Goal: Task Accomplishment & Management: Manage account settings

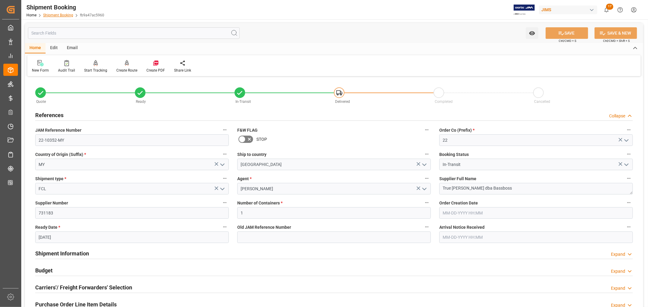
click at [52, 16] on link "Shipment Booking" at bounding box center [58, 15] width 30 height 4
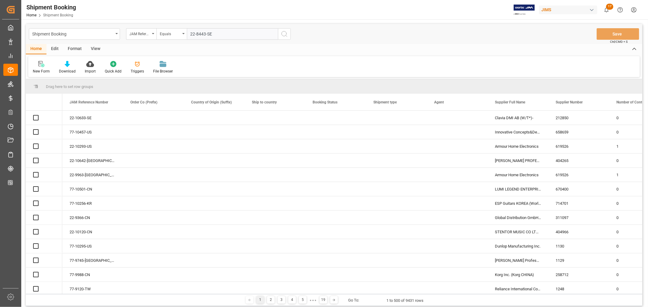
type input "22-8443-SE"
click at [284, 33] on icon "search button" at bounding box center [284, 33] width 7 height 7
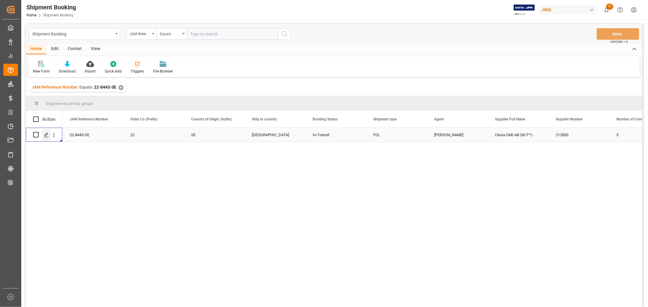
click at [49, 135] on div "Press SPACE to select this row." at bounding box center [46, 135] width 9 height 11
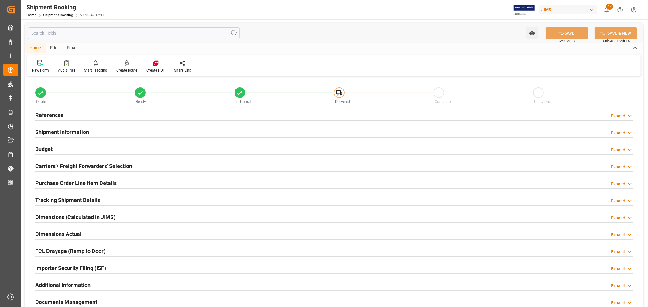
click at [55, 198] on h2 "Tracking Shipment Details" at bounding box center [67, 200] width 65 height 8
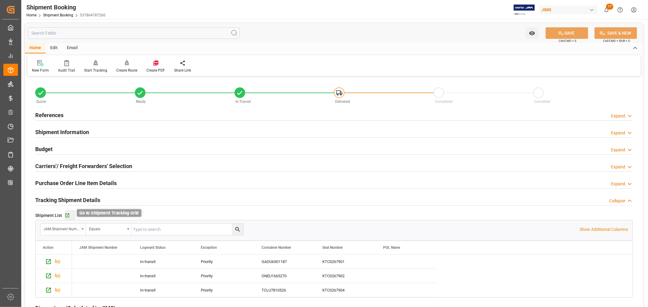
click at [67, 214] on icon "button" at bounding box center [67, 215] width 5 height 5
click at [53, 15] on link "Shipment Booking" at bounding box center [58, 15] width 30 height 4
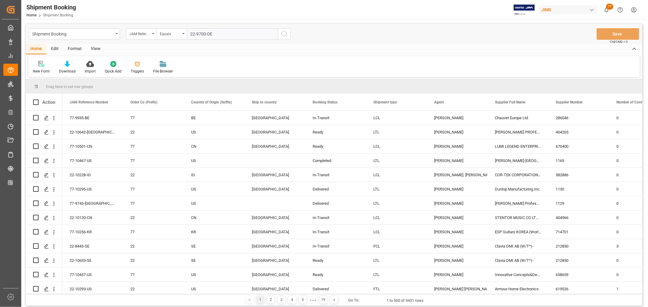
type input "22-9700-DE"
click at [284, 33] on icon "search button" at bounding box center [284, 33] width 7 height 7
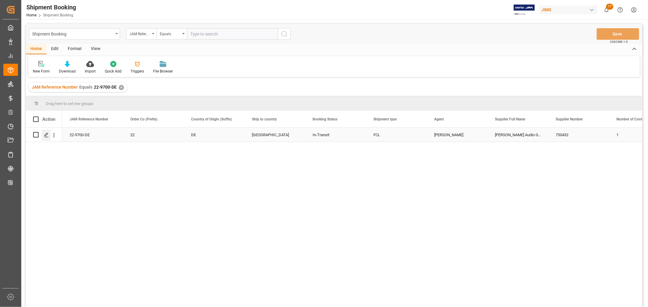
click at [48, 134] on icon "Press SPACE to select this row." at bounding box center [46, 135] width 5 height 5
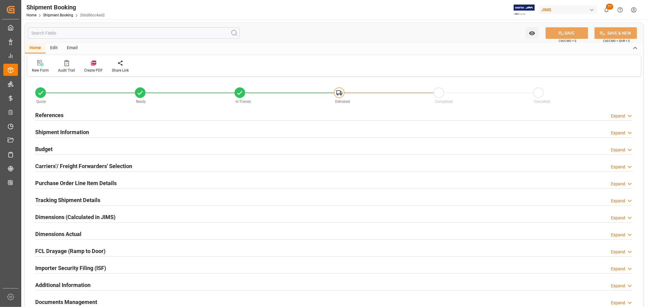
type input "43"
click at [66, 132] on h2 "Shipment Information" at bounding box center [62, 132] width 54 height 8
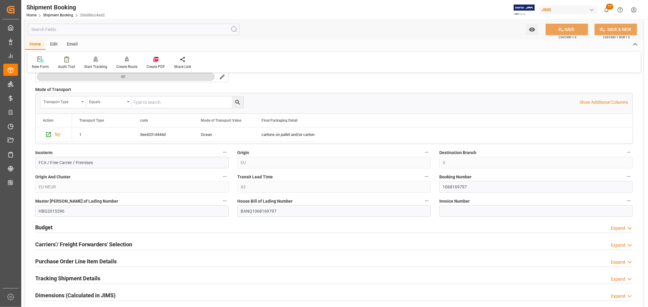
scroll to position [169, 0]
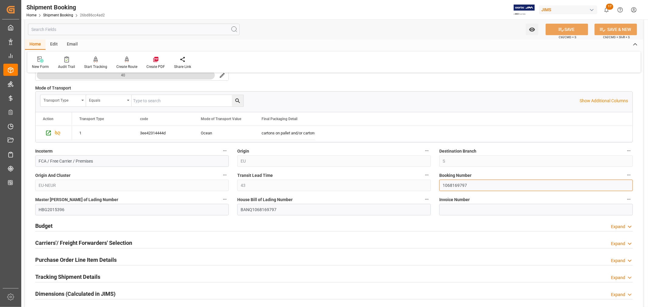
click at [453, 185] on input "1068169797" at bounding box center [536, 186] width 194 height 12
click at [451, 185] on input "1068169797" at bounding box center [536, 186] width 194 height 12
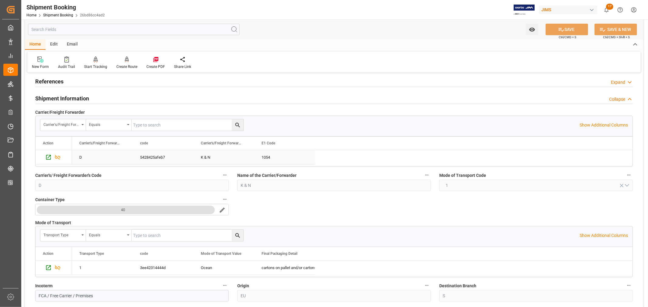
scroll to position [0, 0]
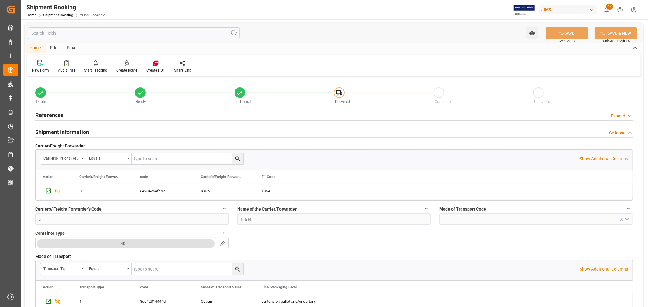
click at [70, 129] on h2 "Shipment Information" at bounding box center [62, 132] width 54 height 8
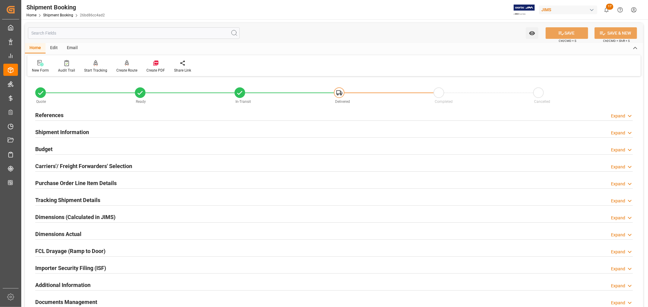
click at [58, 196] on h2 "Tracking Shipment Details" at bounding box center [67, 200] width 65 height 8
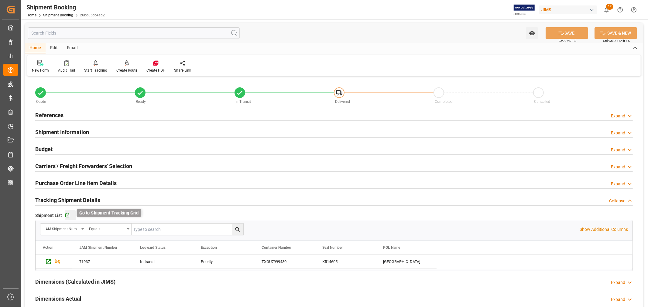
click at [66, 216] on icon "button" at bounding box center [67, 215] width 5 height 5
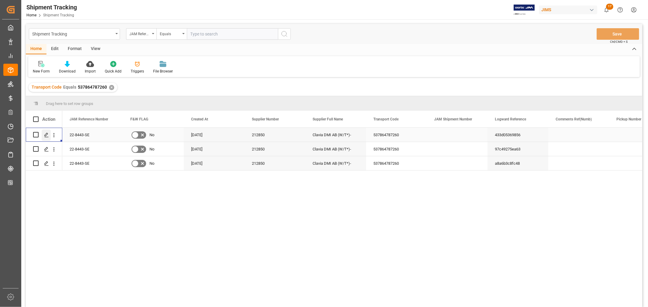
click at [46, 135] on polygon "Press SPACE to select this row." at bounding box center [46, 134] width 3 height 3
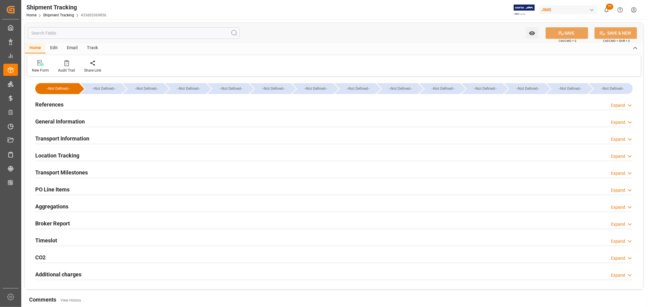
type input "08-07-2025 00:00"
type input "08-08-2025 00:00"
type input "08-08-2025"
type input "08-21-2025 00:00"
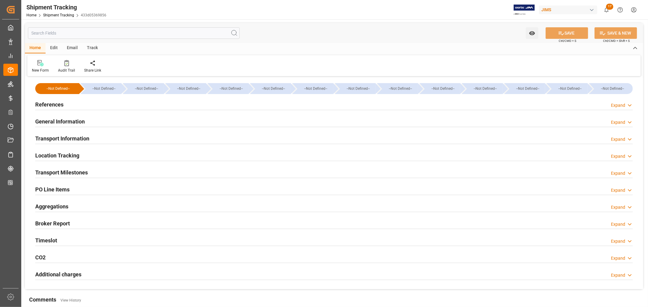
type input "09-09-2025"
type input "09-24-2025 00:00"
click at [81, 170] on h2 "Transport Milestones" at bounding box center [61, 173] width 53 height 8
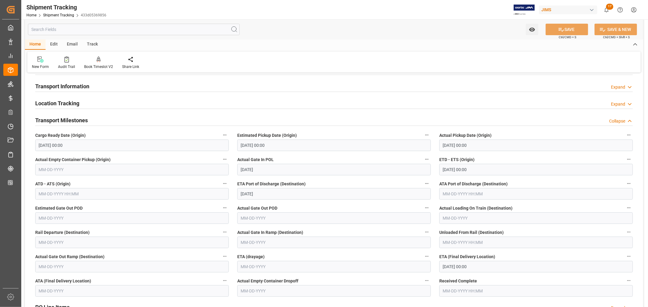
scroll to position [67, 0]
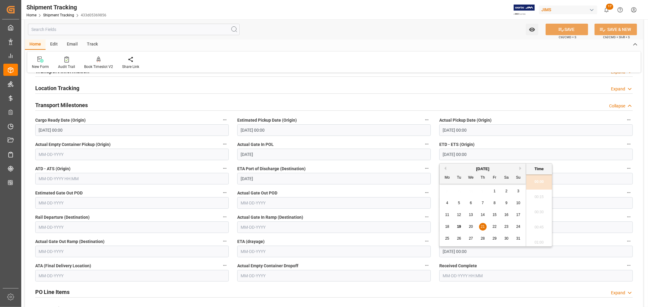
click at [478, 154] on input "08-21-2025 00:00" at bounding box center [536, 155] width 194 height 12
click at [471, 215] on span "13" at bounding box center [471, 215] width 4 height 4
type input "08-13-2025 00:00"
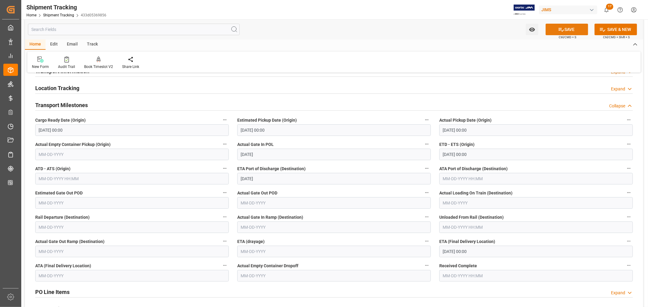
click at [561, 29] on icon at bounding box center [561, 30] width 5 height 4
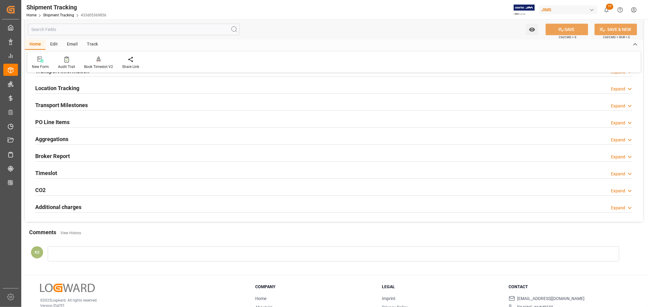
click at [141, 108] on div "Transport Milestones Expand" at bounding box center [334, 105] width 598 height 12
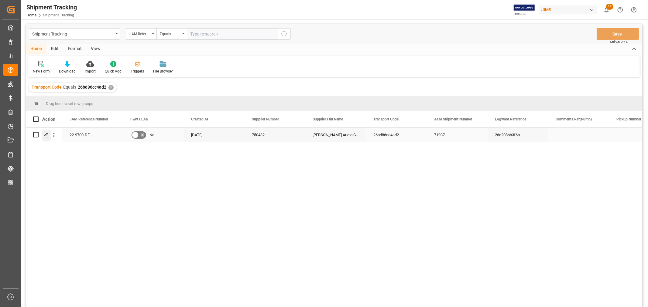
click at [46, 135] on polygon "Press SPACE to select this row." at bounding box center [46, 134] width 3 height 3
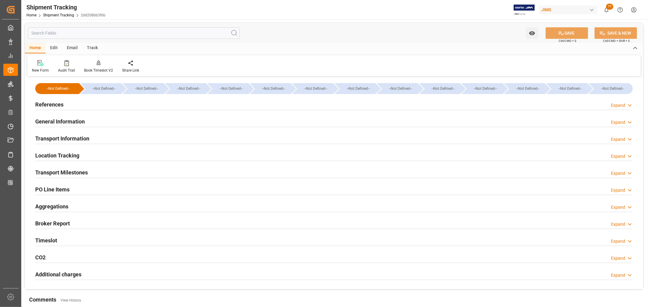
type input "07-14-2025 11:59"
type input "07-28-2025 00:00"
type input "08-04-2025"
type input "08-09-2025 00:00"
type input "08-08-2025 20:00"
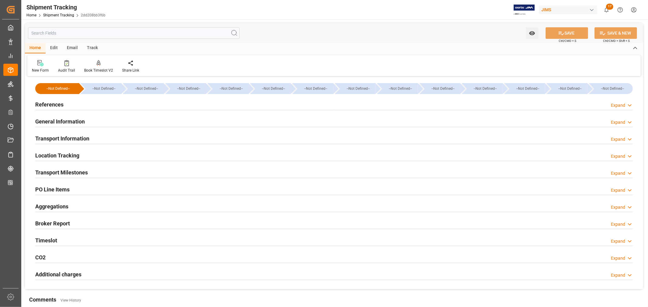
type input "08-23-2025"
type input "09-03-2025 11:59"
click at [72, 173] on h2 "Transport Milestones" at bounding box center [61, 173] width 53 height 8
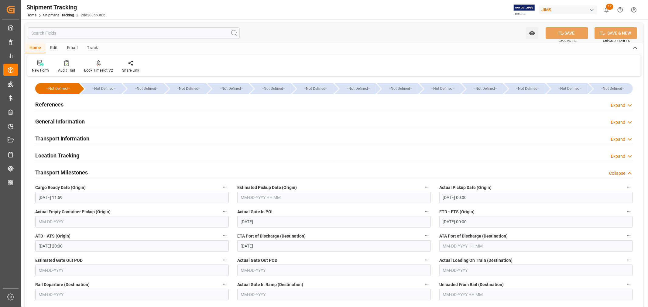
click at [265, 248] on input "08-23-2025" at bounding box center [334, 247] width 194 height 12
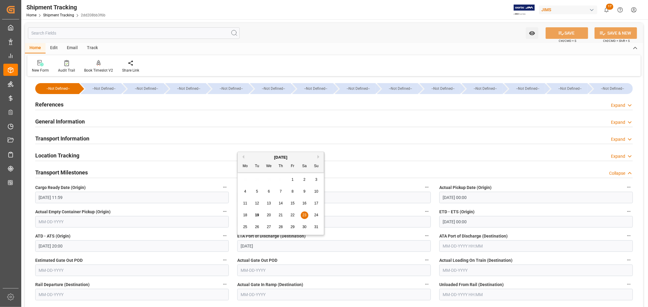
click at [316, 217] on span "24" at bounding box center [316, 215] width 4 height 4
type input "08-24-2025"
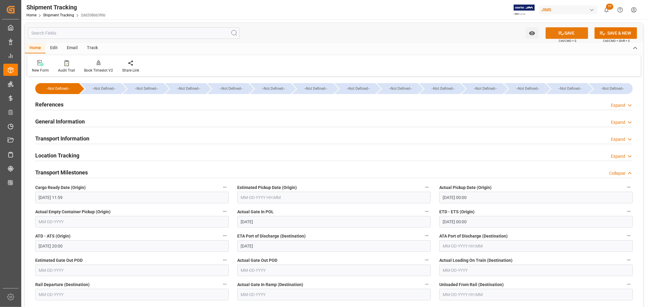
click at [565, 34] on button "SAVE" at bounding box center [567, 33] width 43 height 12
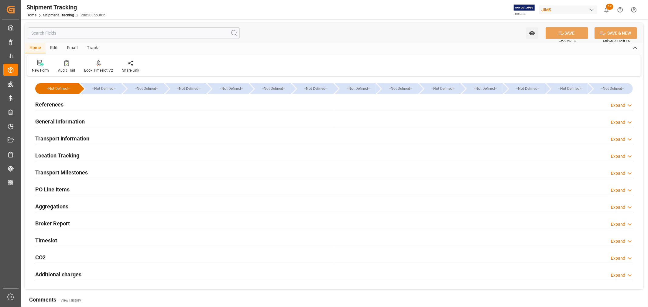
click at [102, 177] on div "Transport Milestones Expand" at bounding box center [334, 172] width 598 height 12
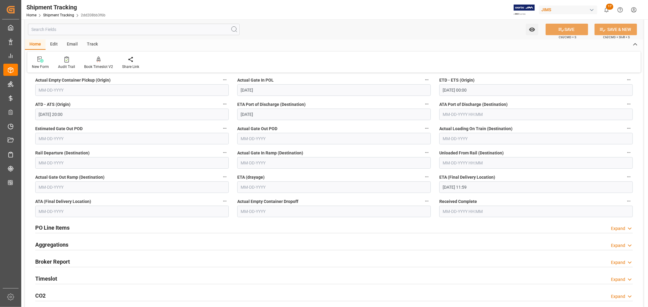
scroll to position [135, 0]
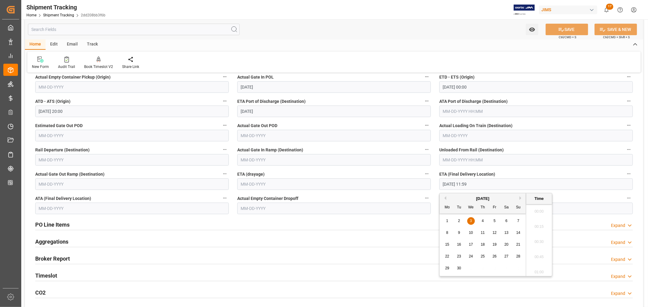
click at [479, 184] on input "09-03-2025 11:59" at bounding box center [536, 185] width 194 height 12
click at [482, 221] on span "4" at bounding box center [483, 221] width 2 height 4
type input "09-04-2025 11:59"
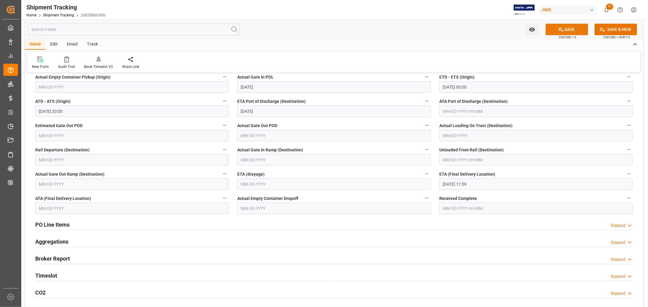
click at [559, 29] on icon at bounding box center [561, 30] width 5 height 4
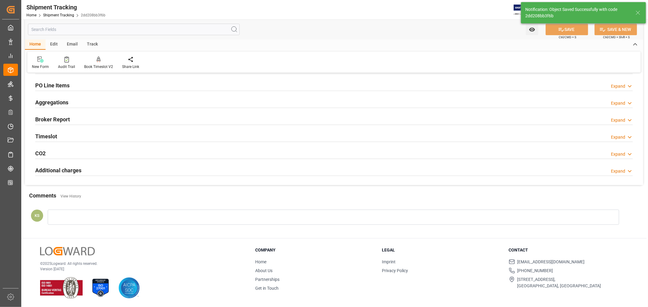
scroll to position [105, 0]
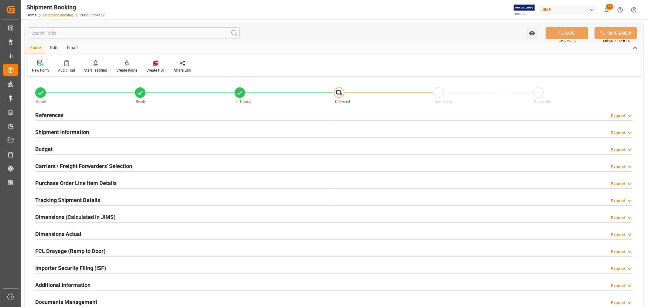
click at [56, 15] on link "Shipment Booking" at bounding box center [58, 15] width 30 height 4
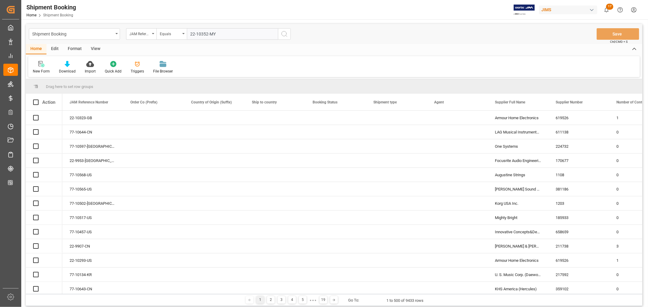
type input "22-10352-MY"
click at [282, 34] on icon "search button" at bounding box center [284, 33] width 7 height 7
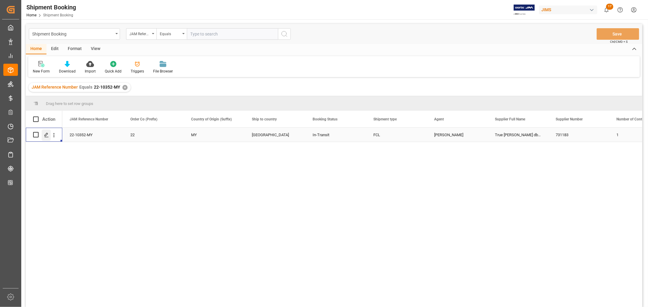
click at [46, 133] on icon "Press SPACE to select this row." at bounding box center [46, 135] width 5 height 5
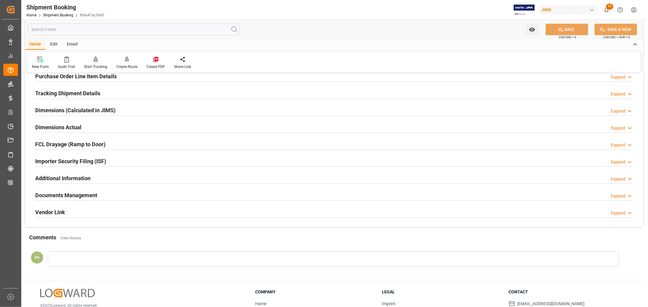
scroll to position [135, 0]
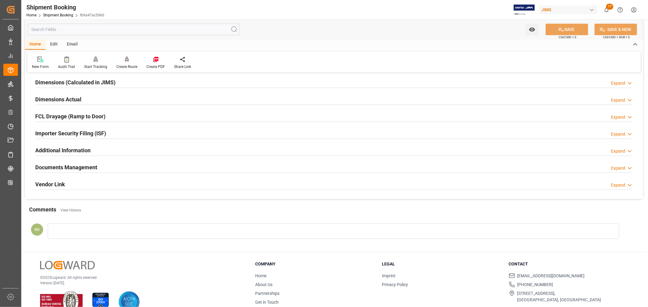
click at [120, 134] on div "Importer Security Filing (ISF) Expand" at bounding box center [334, 133] width 598 height 12
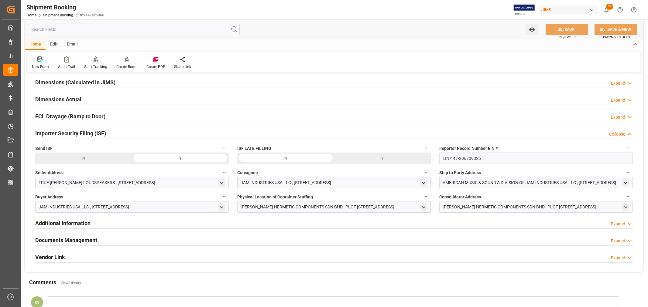
click at [120, 134] on div "Importer Security Filing (ISF) Collapse" at bounding box center [334, 133] width 598 height 12
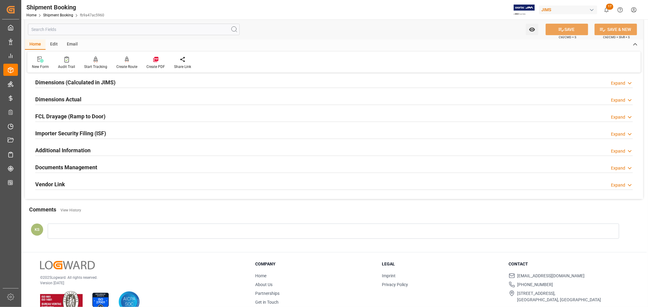
drag, startPoint x: 117, startPoint y: 166, endPoint x: 131, endPoint y: 166, distance: 14.0
click at [118, 166] on div "Documents Management Expand" at bounding box center [334, 167] width 598 height 12
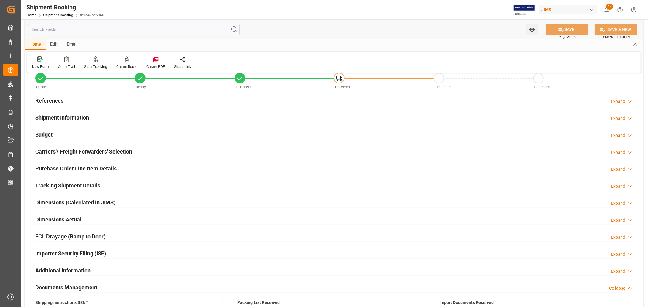
scroll to position [0, 0]
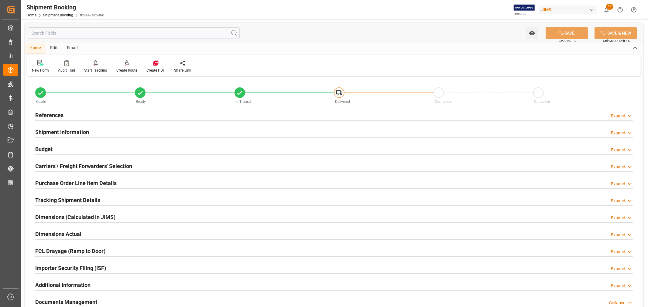
click at [49, 114] on h2 "References" at bounding box center [49, 115] width 28 height 8
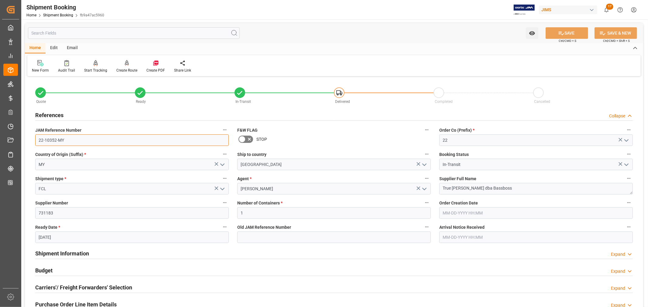
drag, startPoint x: 64, startPoint y: 139, endPoint x: 36, endPoint y: 140, distance: 28.0
click at [36, 140] on input "22-10352-MY" at bounding box center [132, 141] width 194 height 12
click at [56, 115] on h2 "References" at bounding box center [49, 115] width 28 height 8
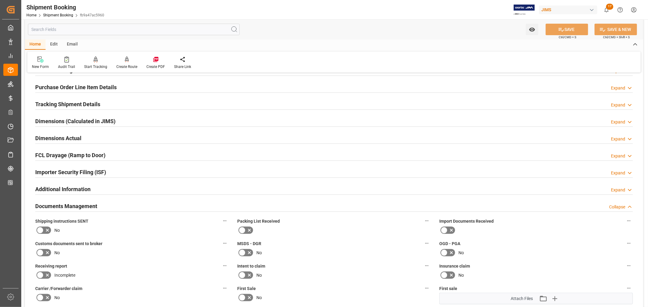
scroll to position [67, 0]
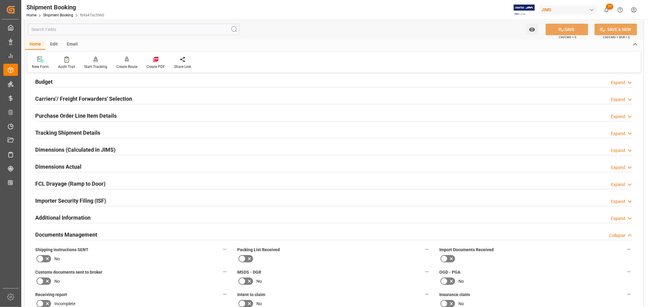
click at [56, 114] on h2 "Purchase Order Line Item Details" at bounding box center [75, 116] width 81 height 8
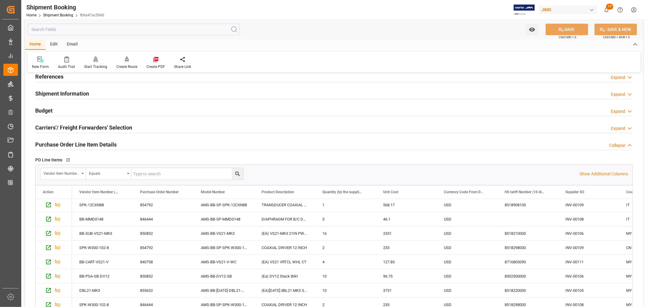
scroll to position [0, 0]
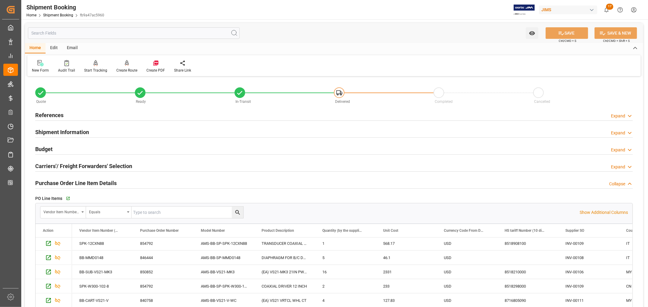
click at [96, 134] on div "Shipment Information Expand" at bounding box center [334, 132] width 598 height 12
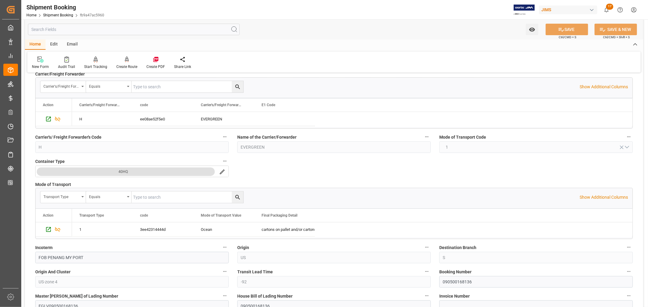
scroll to position [101, 0]
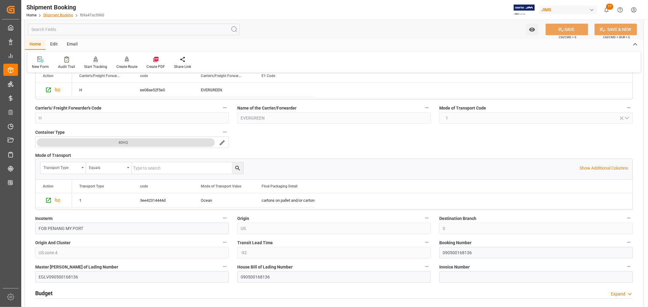
click at [64, 15] on link "Shipment Booking" at bounding box center [58, 15] width 30 height 4
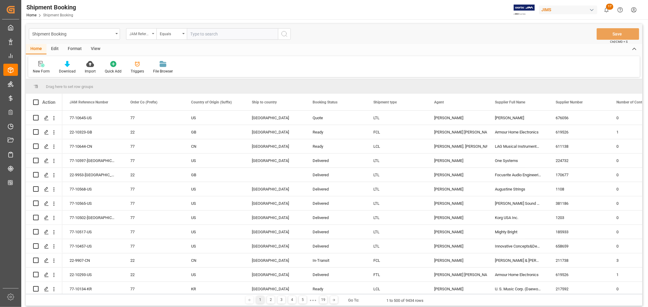
click at [153, 34] on icon "open menu" at bounding box center [153, 33] width 2 height 1
type input "book"
click at [150, 73] on div "Booking Number" at bounding box center [171, 74] width 91 height 13
click at [187, 34] on input "text" at bounding box center [232, 34] width 91 height 12
paste input "081500195673"
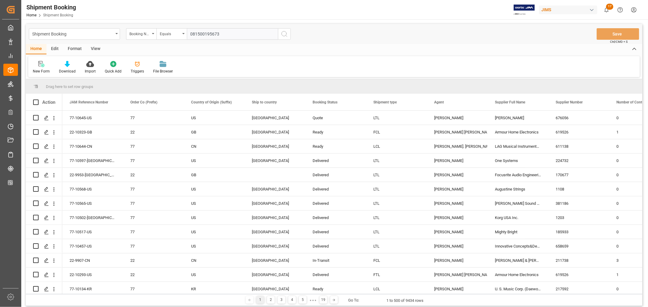
type input "081500195673"
click at [283, 34] on icon "search button" at bounding box center [284, 33] width 7 height 7
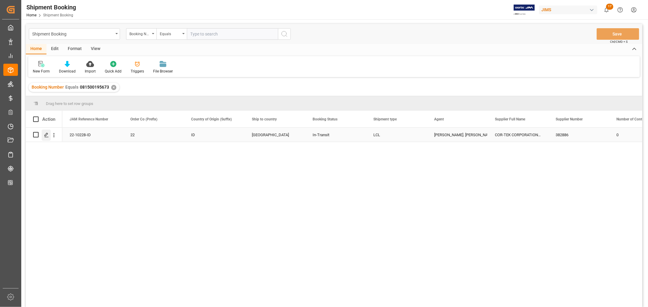
click at [46, 135] on polygon "Press SPACE to select this row." at bounding box center [46, 134] width 3 height 3
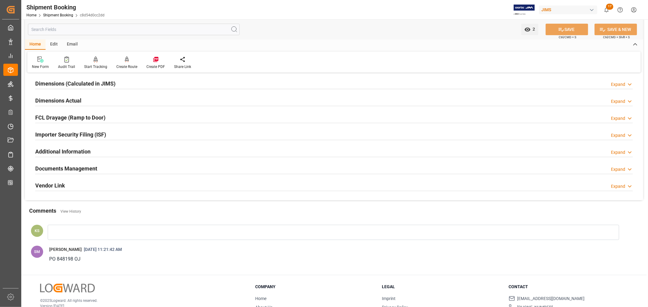
scroll to position [135, 0]
click at [137, 135] on div "Importer Security Filing (ISF) Expand" at bounding box center [334, 133] width 598 height 12
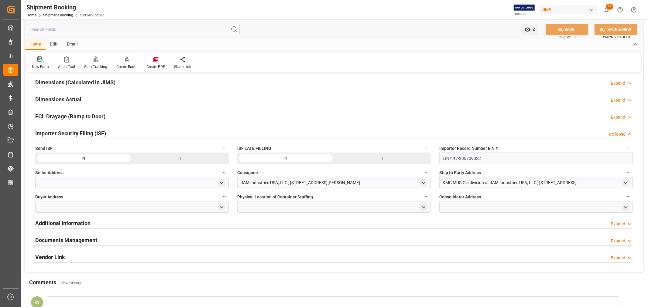
click at [137, 135] on div "Importer Security Filing (ISF) Collapse" at bounding box center [334, 133] width 598 height 12
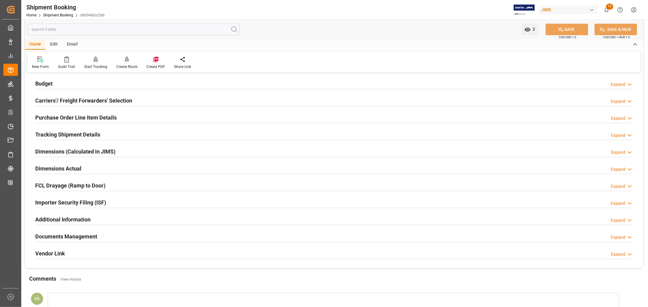
scroll to position [0, 0]
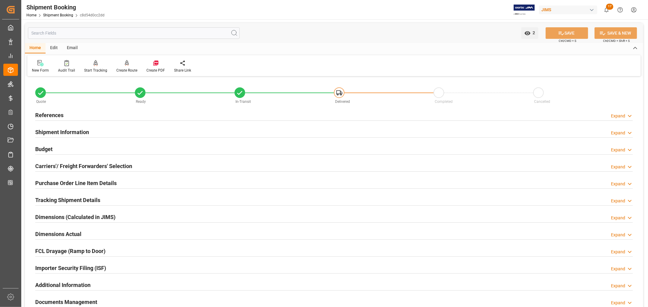
click at [75, 129] on h2 "Shipment Information" at bounding box center [62, 132] width 54 height 8
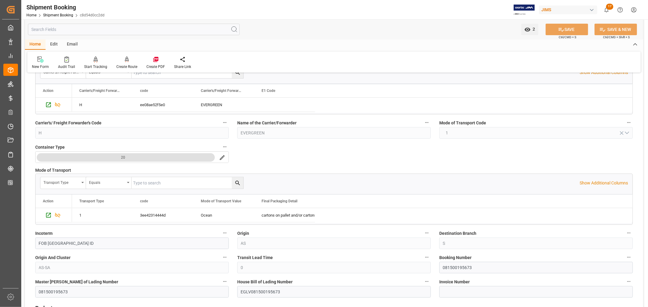
scroll to position [101, 0]
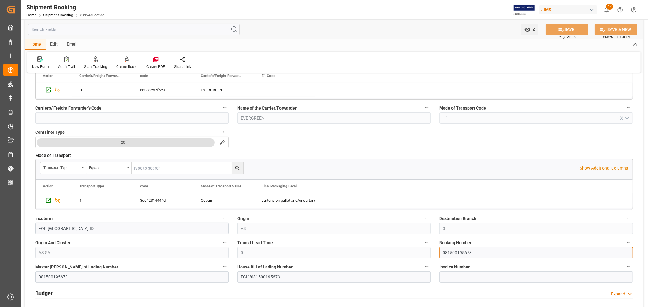
click at [453, 252] on input "081500195673" at bounding box center [536, 253] width 194 height 12
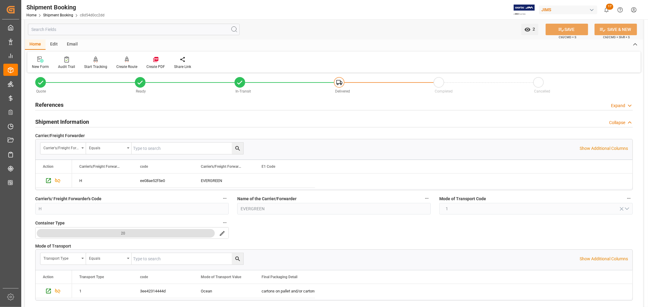
scroll to position [0, 0]
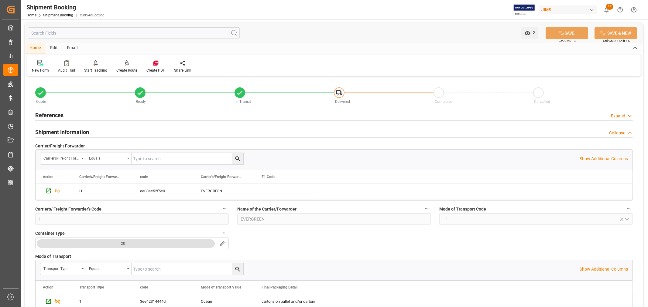
click at [75, 131] on h2 "Shipment Information" at bounding box center [62, 132] width 54 height 8
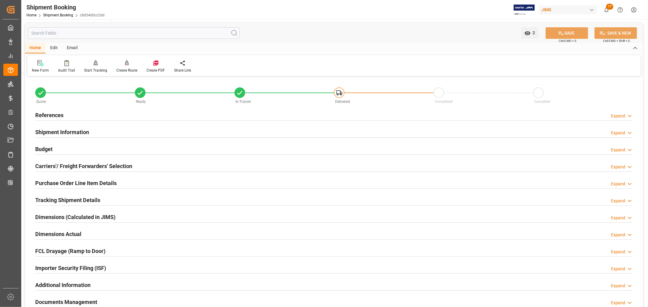
click at [71, 150] on div "Budget Expand" at bounding box center [334, 149] width 598 height 12
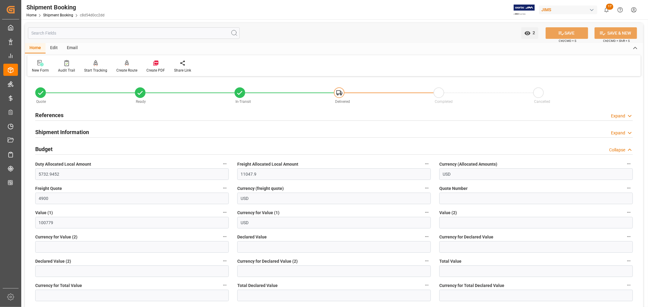
click at [71, 150] on div "Budget Collapse" at bounding box center [334, 149] width 598 height 12
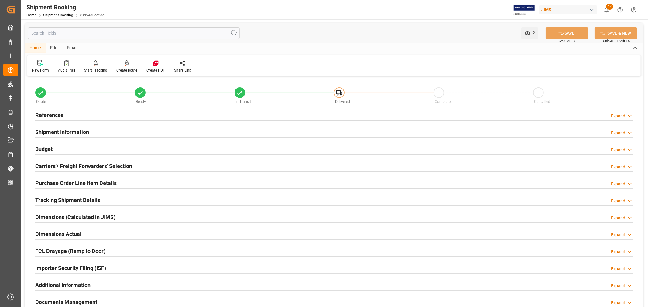
click at [73, 163] on h2 "Carriers'/ Freight Forwarders' Selection" at bounding box center [83, 166] width 97 height 8
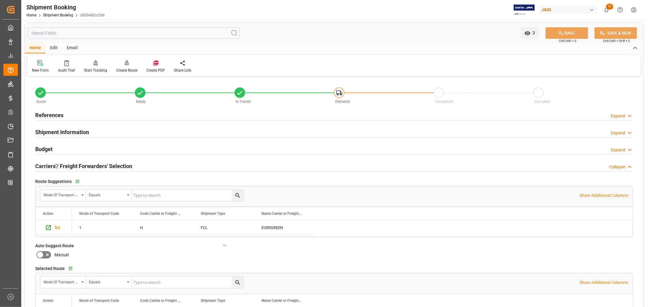
click at [75, 163] on h2 "Carriers'/ Freight Forwarders' Selection" at bounding box center [83, 166] width 97 height 8
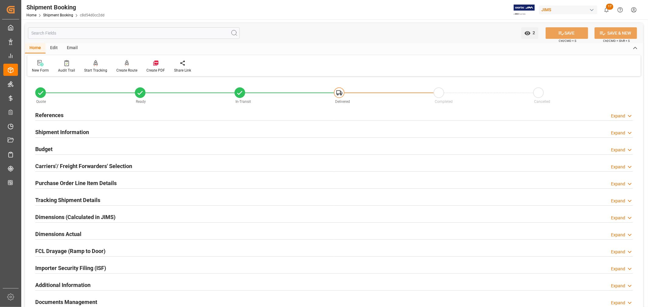
scroll to position [34, 0]
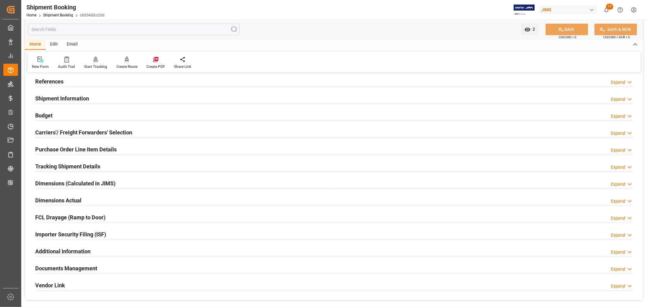
click at [76, 151] on h2 "Purchase Order Line Item Details" at bounding box center [75, 150] width 81 height 8
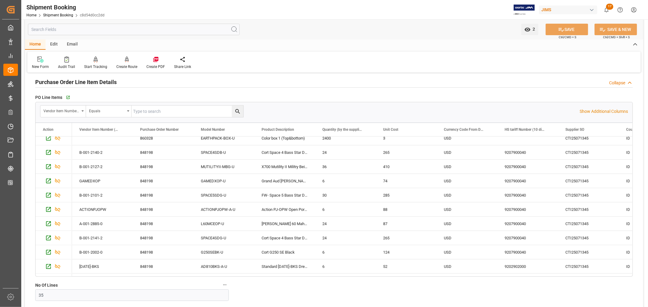
scroll to position [0, 0]
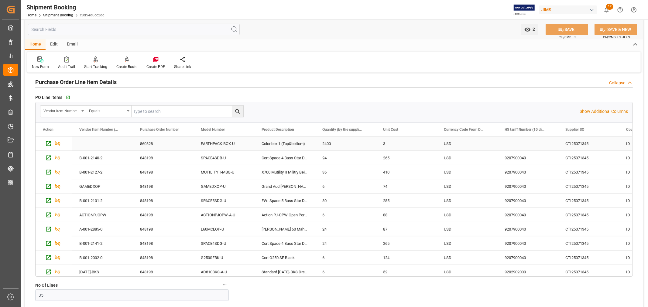
click at [220, 143] on div "EARTHPACK-BOX-U" at bounding box center [224, 144] width 61 height 14
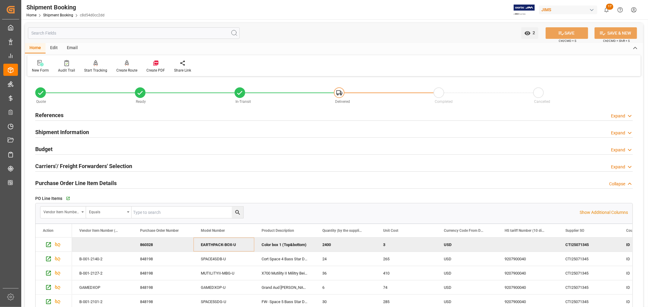
click at [54, 114] on h2 "References" at bounding box center [49, 115] width 28 height 8
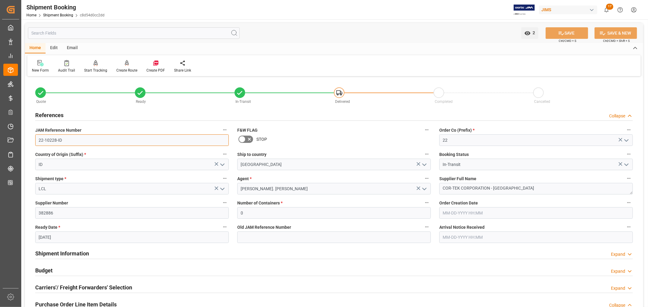
click at [104, 143] on input "22-10228-ID" at bounding box center [132, 141] width 194 height 12
drag, startPoint x: 62, startPoint y: 141, endPoint x: 38, endPoint y: 139, distance: 23.7
click at [38, 139] on input "22-10228-ID" at bounding box center [132, 141] width 194 height 12
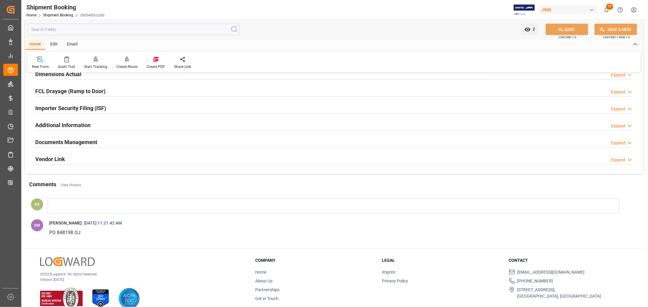
scroll to position [505, 0]
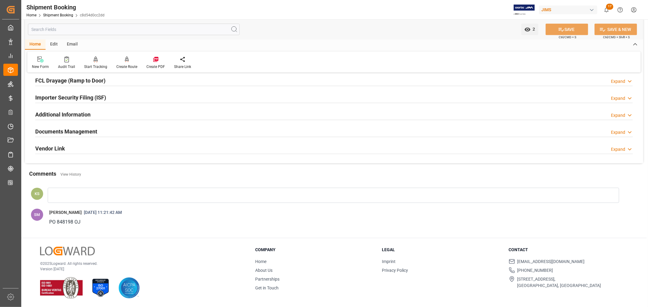
click at [162, 96] on div "Importer Security Filing (ISF) Expand" at bounding box center [334, 97] width 598 height 12
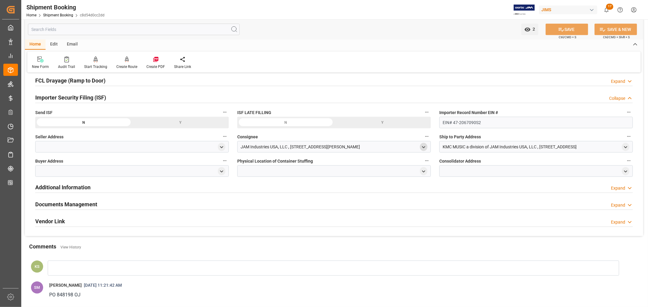
click at [423, 148] on icon "open menu" at bounding box center [423, 147] width 5 height 5
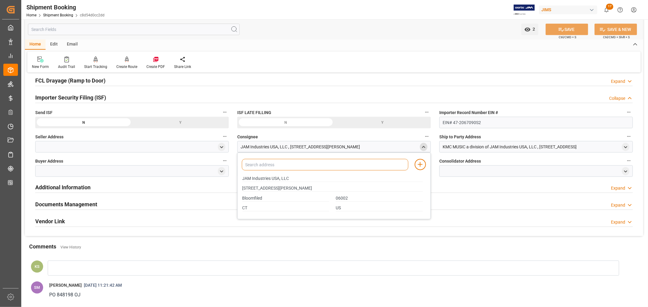
click at [306, 166] on input at bounding box center [325, 165] width 166 height 12
type input "jam"
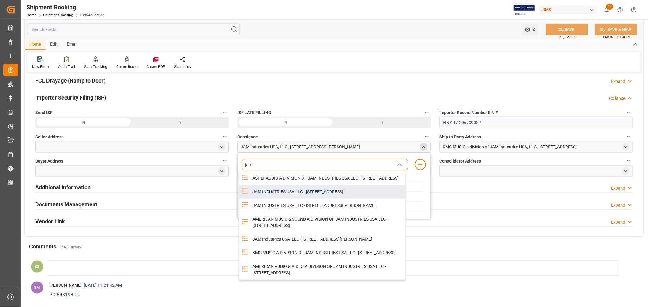
click at [319, 199] on div "JAM INDUSTRIES USA LLC - 154 WOODLAWN RD, BERLIN, CT, US, 06037" at bounding box center [327, 192] width 156 height 14
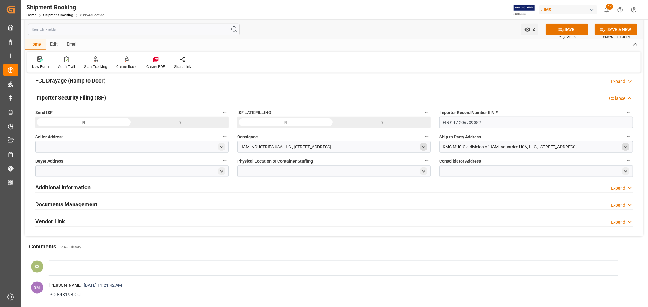
click at [625, 148] on icon "open menu" at bounding box center [625, 147] width 5 height 5
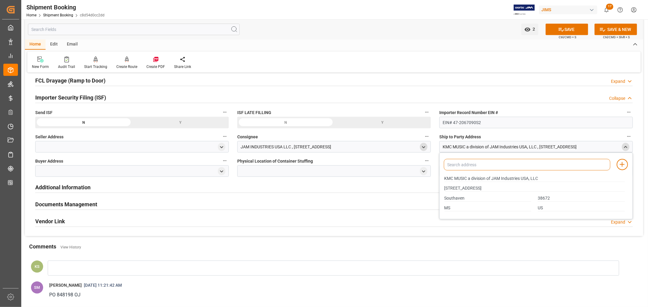
click at [473, 166] on input at bounding box center [527, 165] width 166 height 12
type input "kmc"
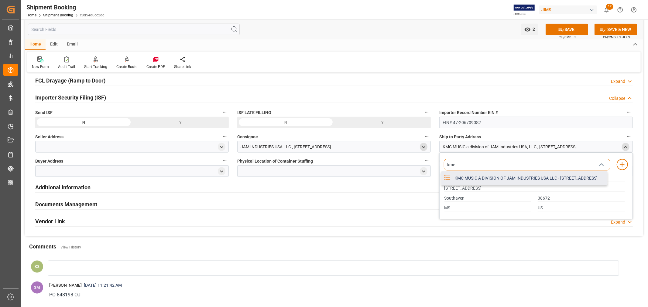
click at [483, 182] on div "KMC MUSIC A DIVISION OF JAM INDUSTRIES USA LLC - 4325 EXECUTIVE DR SUITE 100, S…" at bounding box center [529, 179] width 156 height 14
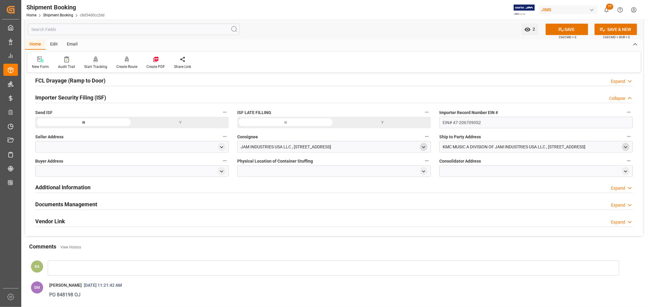
drag, startPoint x: 224, startPoint y: 172, endPoint x: 193, endPoint y: 176, distance: 31.2
click at [223, 172] on icon "open menu" at bounding box center [221, 171] width 5 height 5
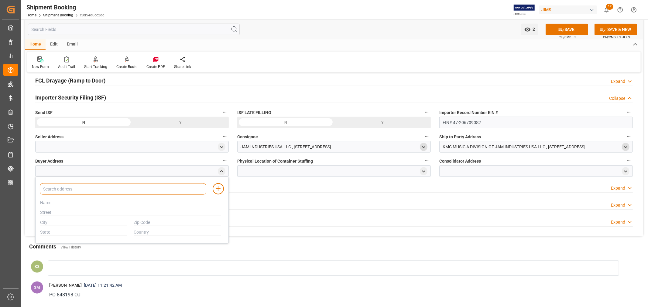
click at [99, 190] on input at bounding box center [123, 189] width 166 height 12
type input "jam"
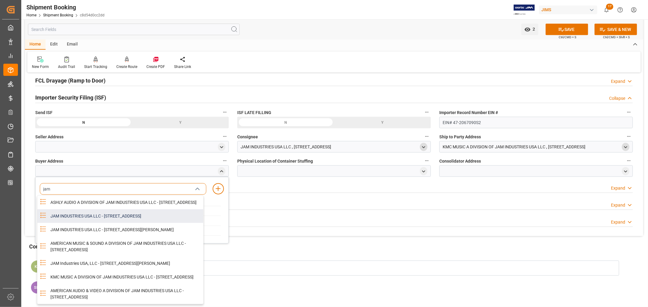
click at [106, 221] on div "JAM INDUSTRIES USA LLC - 154 WOODLAWN RD, BERLIN, CT, US, 06037" at bounding box center [125, 217] width 156 height 14
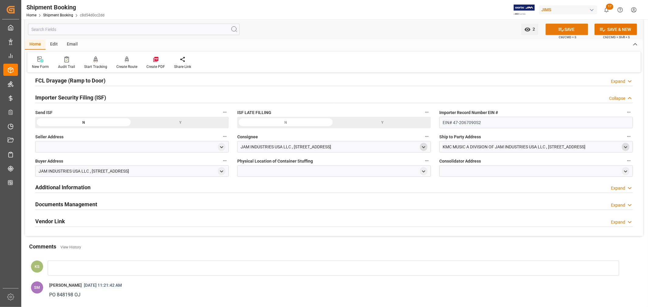
click at [566, 28] on button "SAVE" at bounding box center [567, 30] width 43 height 12
click at [528, 29] on icon "open menu" at bounding box center [527, 30] width 6 height 4
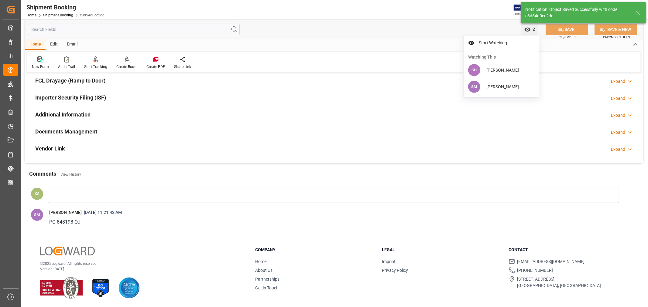
scroll to position [171, 0]
click at [140, 98] on div "Importer Security Filing (ISF) Expand" at bounding box center [334, 97] width 598 height 12
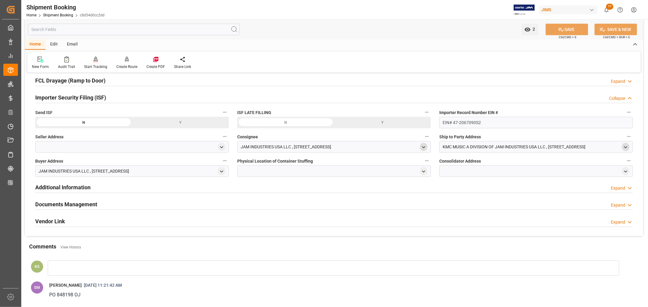
click at [140, 98] on div "Importer Security Filing (ISF) Collapse" at bounding box center [334, 97] width 598 height 12
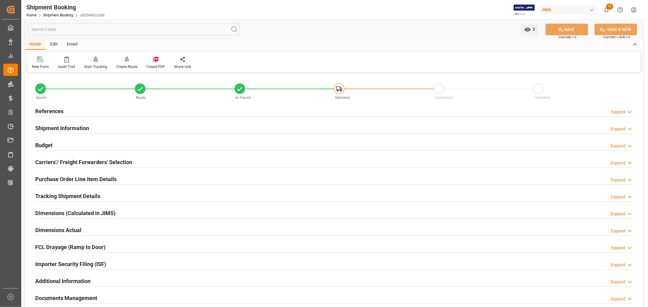
scroll to position [0, 0]
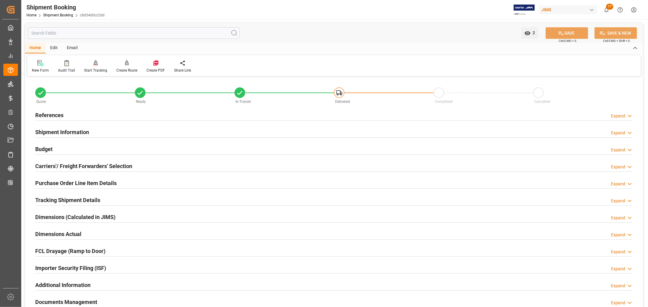
click at [59, 115] on h2 "References" at bounding box center [49, 115] width 28 height 8
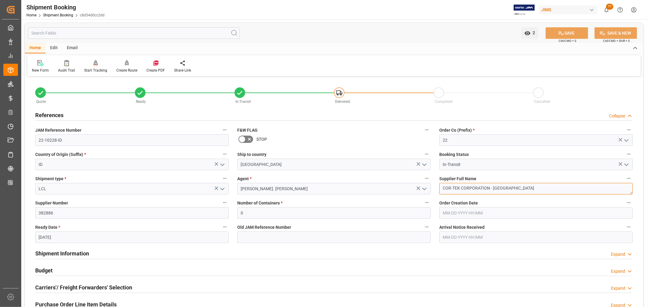
drag, startPoint x: 513, startPoint y: 189, endPoint x: 441, endPoint y: 189, distance: 72.9
click at [441, 189] on textarea "COR-TEK CORPORATION - Indonesia" at bounding box center [536, 189] width 194 height 12
click at [60, 17] on link "Shipment Booking" at bounding box center [58, 15] width 30 height 4
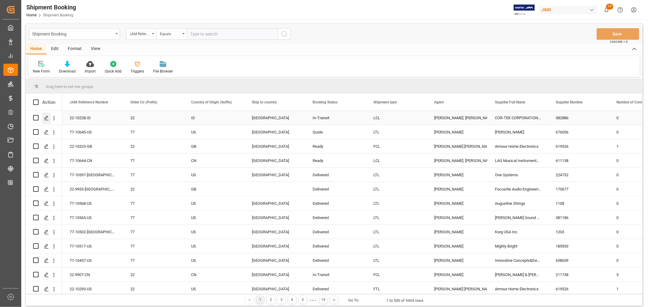
click at [47, 118] on icon "Press SPACE to select this row." at bounding box center [46, 118] width 5 height 5
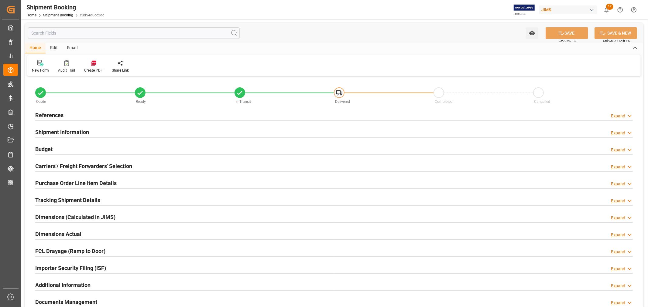
type input "0"
click at [77, 130] on h2 "Shipment Information" at bounding box center [62, 132] width 54 height 8
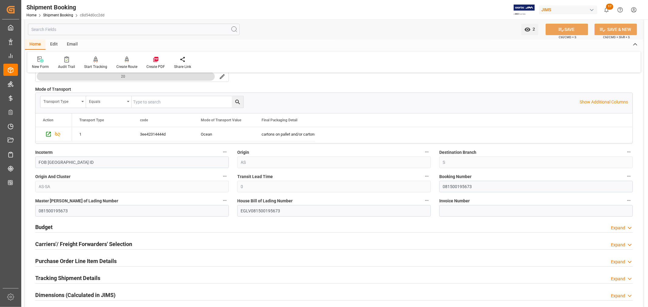
scroll to position [169, 0]
click at [250, 208] on input "EGLV081500195673" at bounding box center [334, 210] width 194 height 12
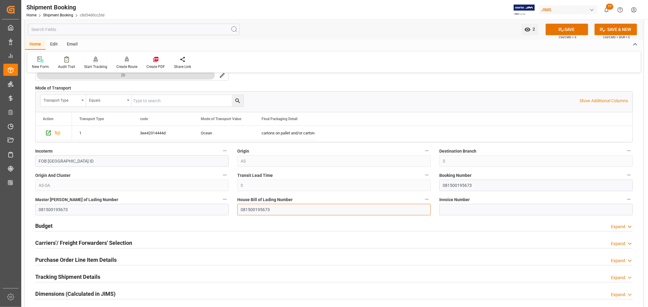
type input "081500195673"
click at [38, 210] on input "081500195673" at bounding box center [132, 210] width 194 height 12
type input "EGLV081500195673"
click at [563, 28] on button "SAVE" at bounding box center [567, 30] width 43 height 12
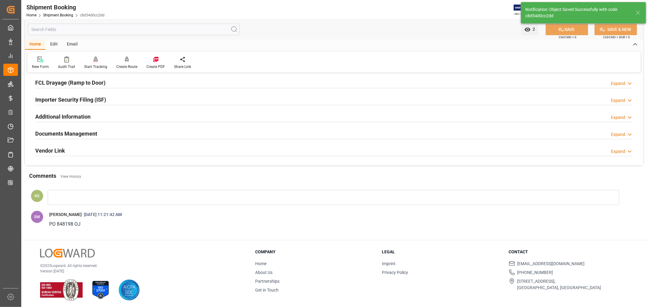
scroll to position [0, 0]
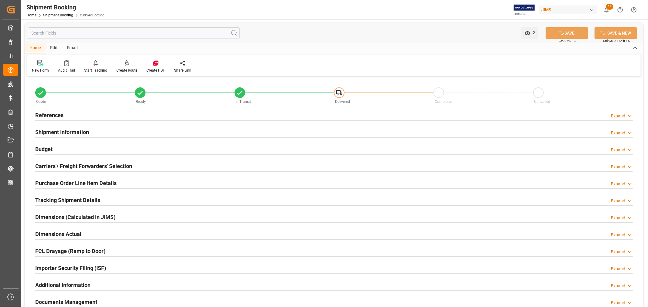
click at [98, 132] on div "Shipment Information Expand" at bounding box center [334, 132] width 598 height 12
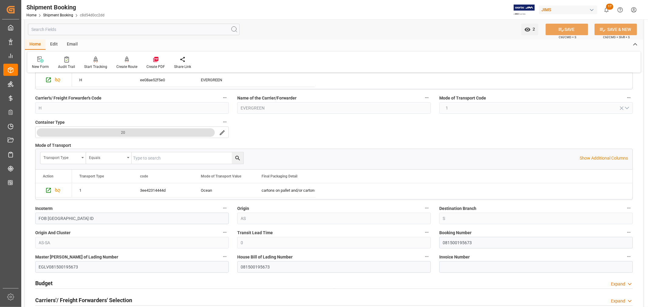
scroll to position [135, 0]
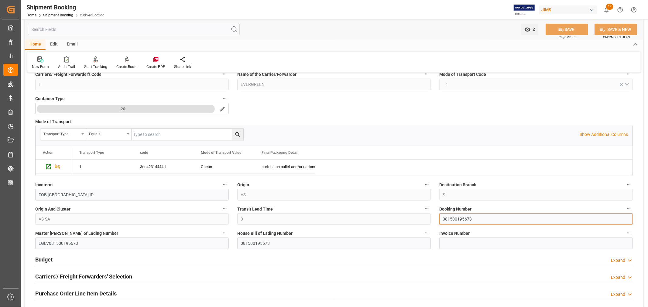
click at [448, 219] on input "081500195673" at bounding box center [536, 220] width 194 height 12
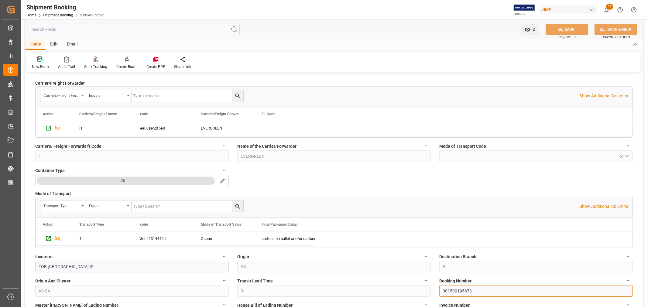
scroll to position [34, 0]
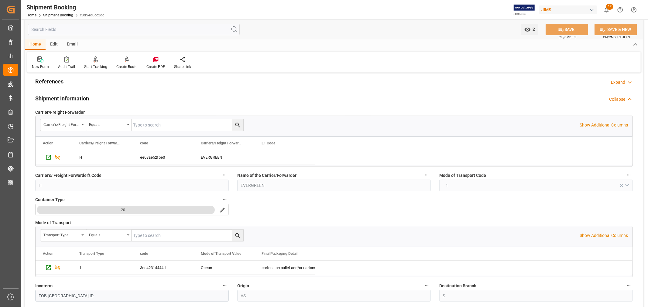
click at [44, 79] on h2 "References" at bounding box center [49, 81] width 28 height 8
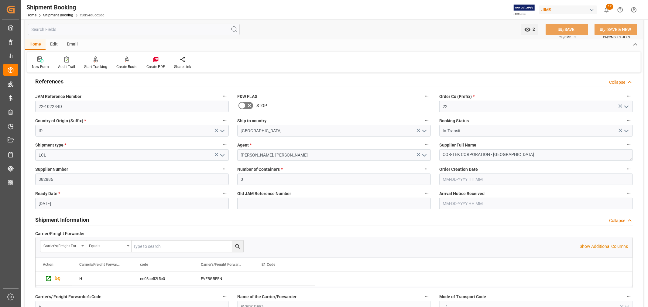
click at [44, 79] on h2 "References" at bounding box center [49, 81] width 28 height 8
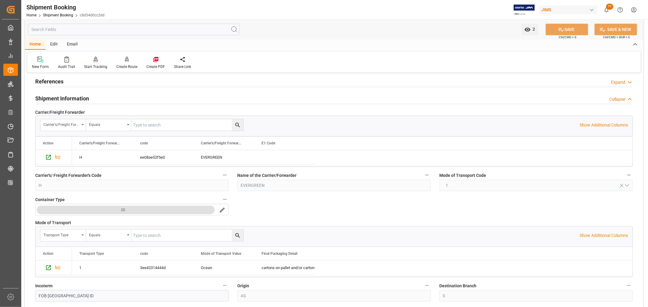
click at [53, 95] on h2 "Shipment Information" at bounding box center [62, 98] width 54 height 8
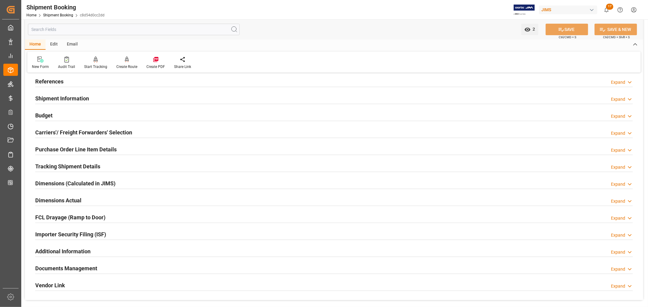
click at [56, 149] on h2 "Purchase Order Line Item Details" at bounding box center [75, 150] width 81 height 8
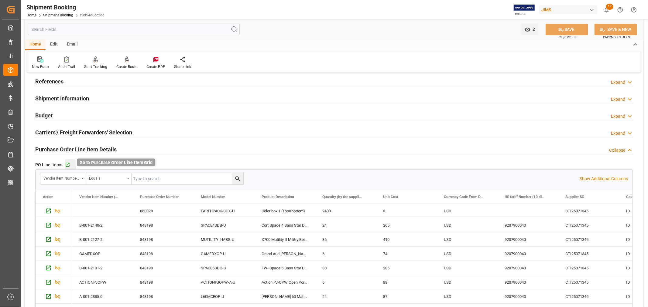
click at [67, 165] on icon "button" at bounding box center [67, 165] width 5 height 5
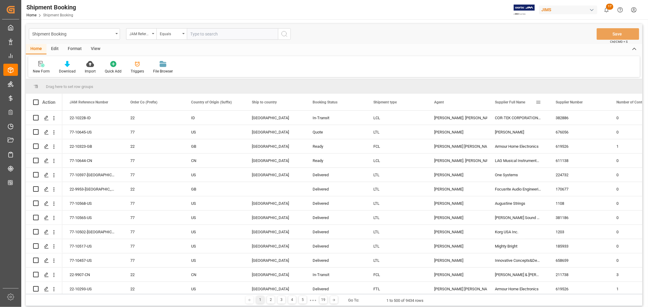
click at [538, 101] on span at bounding box center [538, 102] width 5 height 5
click at [572, 104] on span "filter" at bounding box center [571, 103] width 5 height 5
type input "COR-TEK CORPORATION - [GEOGRAPHIC_DATA]"
click at [574, 154] on button "Apply" at bounding box center [573, 154] width 11 height 6
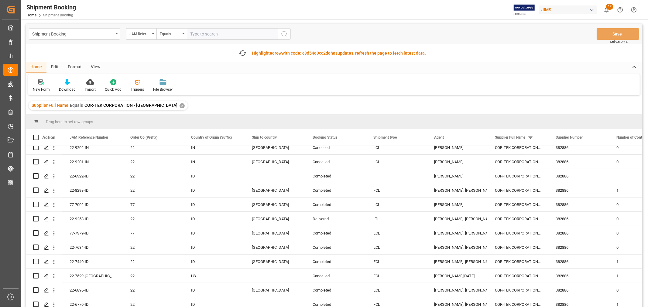
scroll to position [135, 0]
click at [47, 190] on icon "Press SPACE to select this row." at bounding box center [46, 189] width 5 height 5
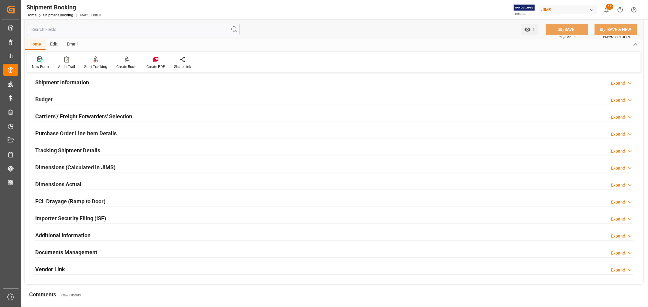
scroll to position [101, 0]
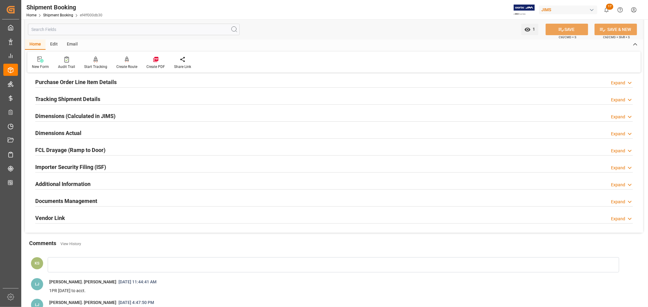
click at [117, 167] on div "Importer Security Filing (ISF) Expand" at bounding box center [334, 167] width 598 height 12
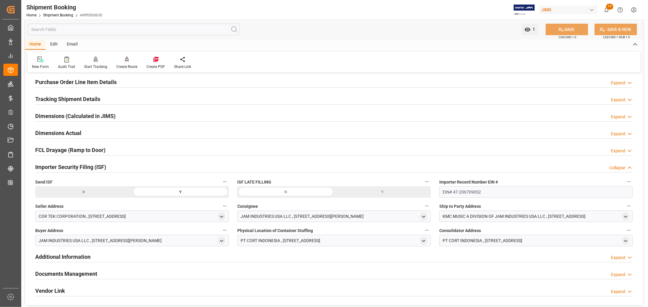
click at [117, 167] on div "Importer Security Filing (ISF) Collapse" at bounding box center [334, 167] width 598 height 12
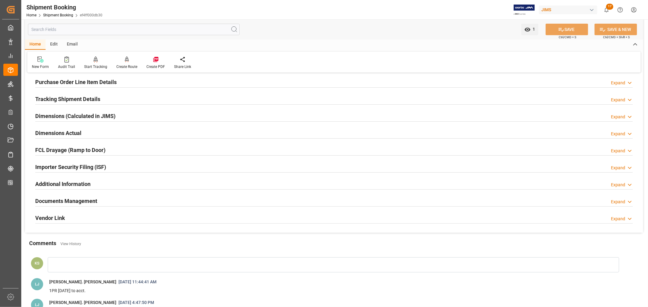
click at [146, 166] on div "Importer Security Filing (ISF) Expand" at bounding box center [334, 167] width 598 height 12
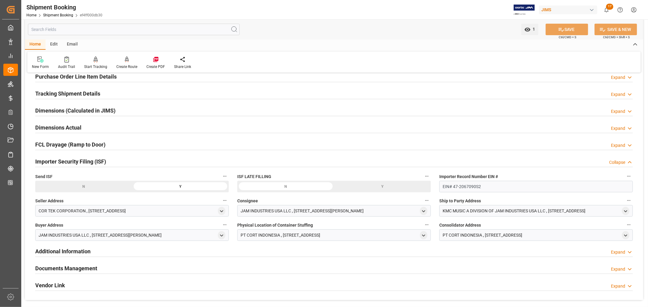
scroll to position [67, 0]
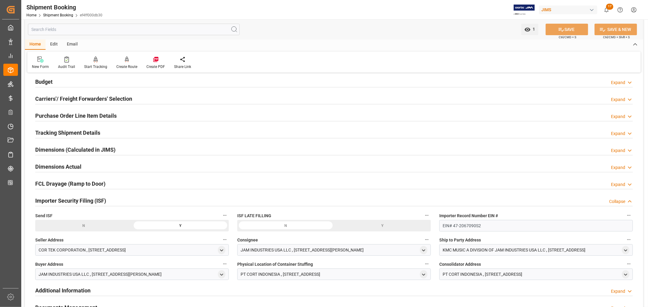
click at [89, 116] on h2 "Purchase Order Line Item Details" at bounding box center [75, 116] width 81 height 8
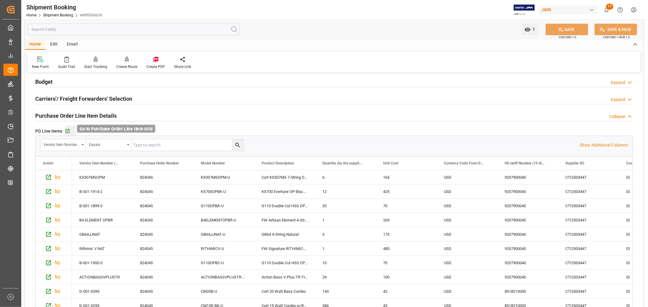
click at [69, 131] on icon "button" at bounding box center [67, 131] width 5 height 5
click at [120, 114] on div "Purchase Order Line Item Details Collapse" at bounding box center [334, 116] width 598 height 12
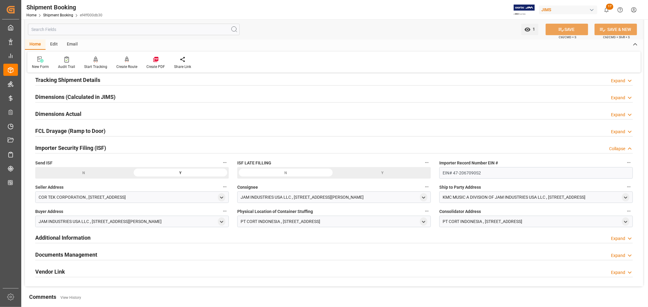
scroll to position [135, 0]
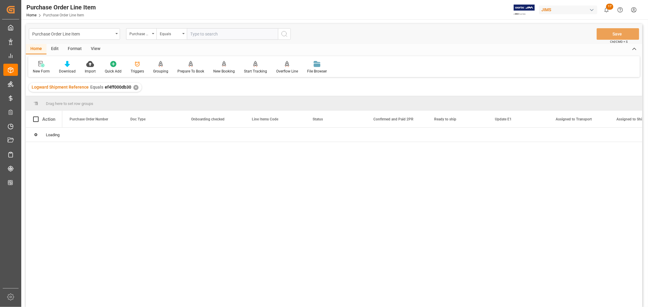
click at [95, 49] on div "View" at bounding box center [95, 49] width 19 height 10
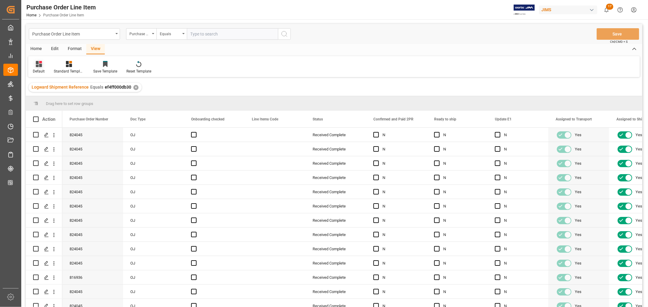
click at [38, 73] on div "Default" at bounding box center [39, 71] width 12 height 5
click at [49, 101] on div "ISF Manufacturer Template" at bounding box center [62, 98] width 53 height 6
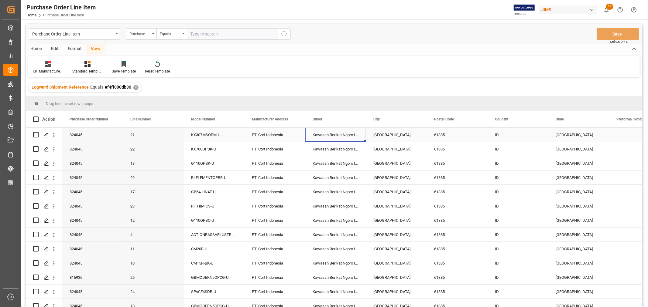
click at [337, 135] on div "Kawasan Berikat Ngoro Industri Persada Blok G-5,6" at bounding box center [335, 135] width 61 height 14
click at [353, 138] on input "Kawasan Berikat Ngoro Industri Persada Blok G-5,6" at bounding box center [335, 139] width 51 height 12
click at [266, 131] on div "PT. Cort Indonesia" at bounding box center [275, 135] width 61 height 14
click at [331, 129] on div "Kawasan Berikat Ngoro Industri Persada Blok G-5,6" at bounding box center [335, 135] width 61 height 14
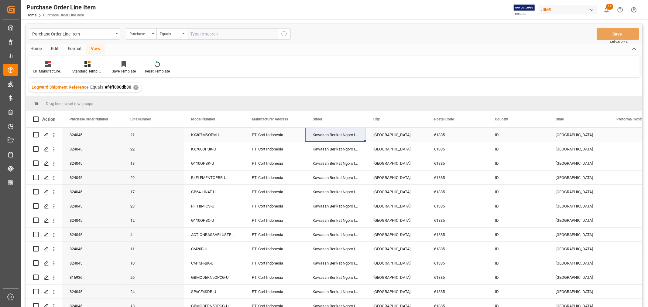
click at [385, 134] on div "[GEOGRAPHIC_DATA]" at bounding box center [396, 135] width 61 height 14
click at [441, 135] on div "61385" at bounding box center [457, 135] width 61 height 14
drag, startPoint x: 498, startPoint y: 134, endPoint x: 509, endPoint y: 138, distance: 11.8
click at [498, 134] on div "ID" at bounding box center [518, 135] width 61 height 14
click at [566, 134] on div "[GEOGRAPHIC_DATA]" at bounding box center [578, 135] width 61 height 14
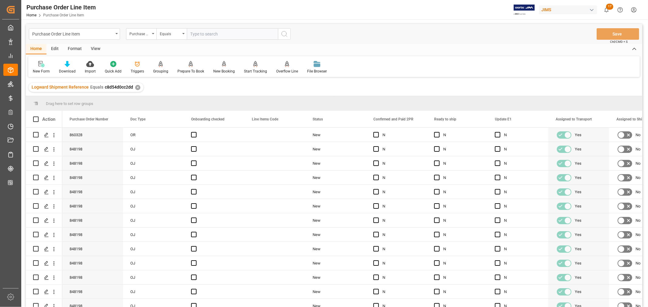
click at [94, 49] on div "View" at bounding box center [95, 49] width 19 height 10
drag, startPoint x: 37, startPoint y: 65, endPoint x: 34, endPoint y: 74, distance: 9.6
click at [36, 66] on icon at bounding box center [39, 64] width 6 height 6
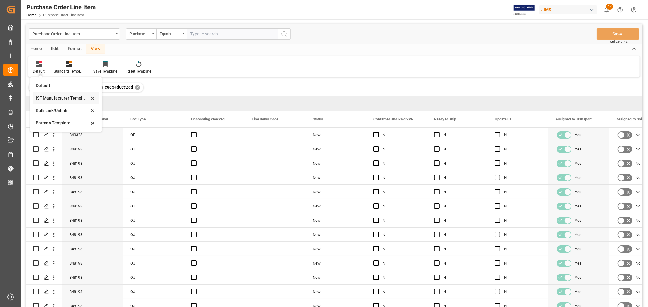
click at [50, 97] on div "ISF Manufacturer Template" at bounding box center [62, 98] width 53 height 6
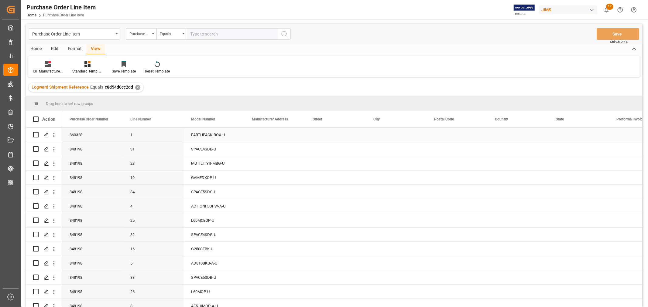
click at [269, 135] on div "Press SPACE to select this row." at bounding box center [275, 135] width 61 height 14
click at [268, 135] on div "Press SPACE to select this row." at bounding box center [275, 135] width 61 height 14
click at [254, 138] on input "Press SPACE to select this row." at bounding box center [274, 139] width 51 height 12
paste input "PT. Cort Indonesia"
type input "PT. Cort Indonesia"
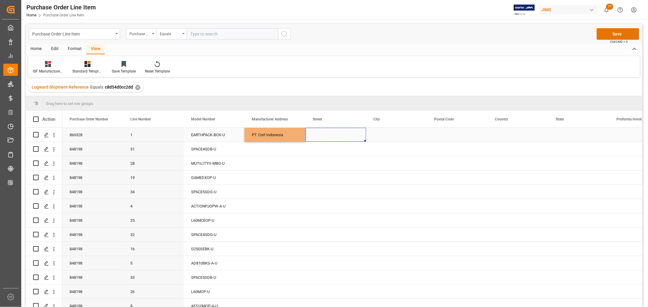
click at [324, 136] on div "Press SPACE to select this row." at bounding box center [335, 135] width 61 height 14
click at [317, 135] on div "Press SPACE to select this row." at bounding box center [335, 135] width 61 height 14
click at [314, 138] on input "Press SPACE to select this row." at bounding box center [335, 139] width 51 height 12
paste input "Kawasan Berikat Ngoro Industri Persada Blok G-5,6"
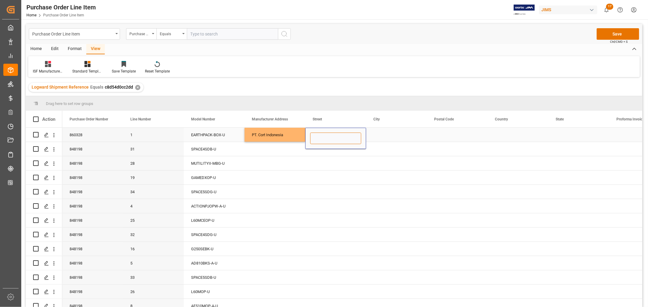
type input "Kawasan Berikat Ngoro Industri Persada Blok G-5,6"
click at [374, 135] on div "Press SPACE to select this row." at bounding box center [396, 135] width 61 height 14
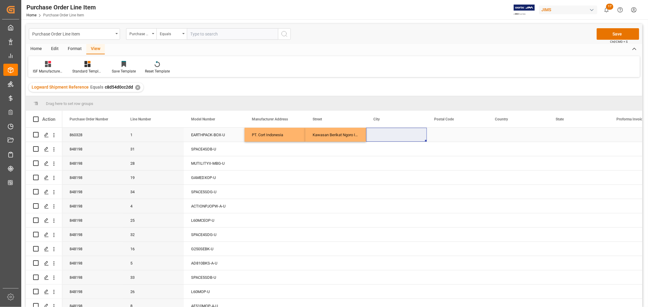
click at [372, 132] on div "Press SPACE to select this row." at bounding box center [396, 135] width 61 height 14
click at [373, 132] on div "Press SPACE to select this row." at bounding box center [396, 135] width 61 height 14
click at [373, 132] on div "Press SPACE to select this row." at bounding box center [396, 138] width 61 height 21
click at [375, 137] on input "Press SPACE to select this row." at bounding box center [396, 139] width 51 height 12
paste input "Mojokerto"
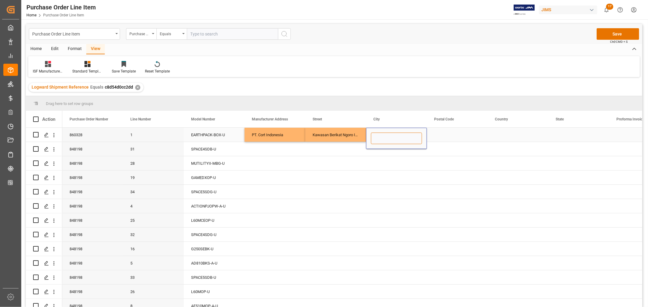
type input "Mojokerto"
click at [437, 136] on div "Press SPACE to select this row." at bounding box center [457, 135] width 61 height 14
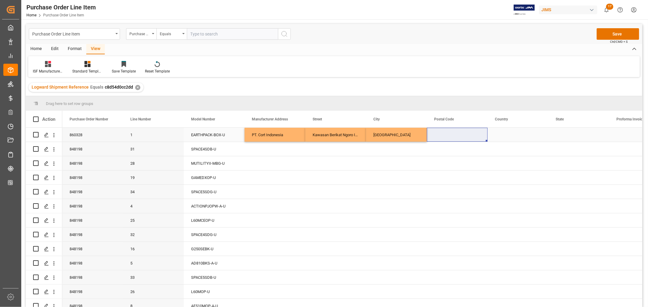
click at [436, 132] on div "Press SPACE to select this row." at bounding box center [457, 135] width 61 height 14
click at [435, 135] on input "Press SPACE to select this row." at bounding box center [457, 139] width 51 height 12
paste input "61385"
type input "61385"
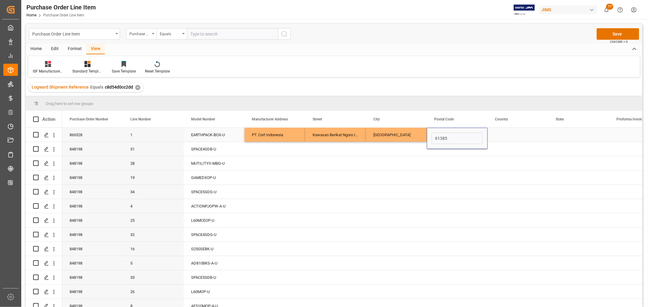
click at [516, 137] on div "Press SPACE to select this row." at bounding box center [518, 135] width 61 height 14
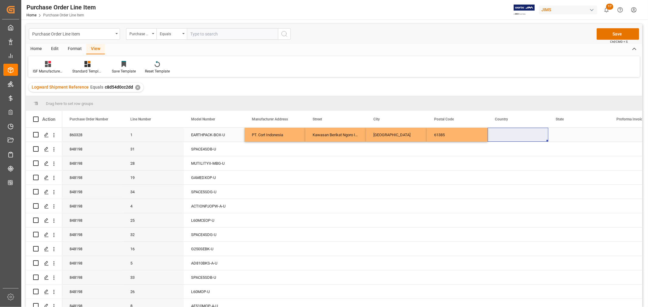
click at [498, 130] on div "Press SPACE to select this row." at bounding box center [518, 135] width 61 height 14
click at [496, 135] on input "Press SPACE to select this row." at bounding box center [517, 139] width 51 height 12
paste input "ID"
type input "ID"
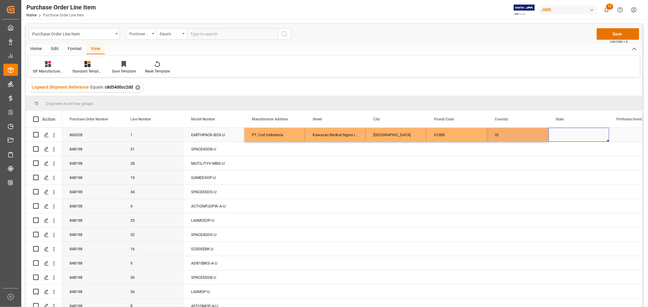
click at [572, 135] on div "Press SPACE to select this row." at bounding box center [578, 135] width 61 height 14
click at [564, 135] on div "Press SPACE to select this row." at bounding box center [578, 135] width 61 height 14
click at [557, 139] on input "Press SPACE to select this row." at bounding box center [578, 139] width 51 height 12
paste input "Jawa Timur"
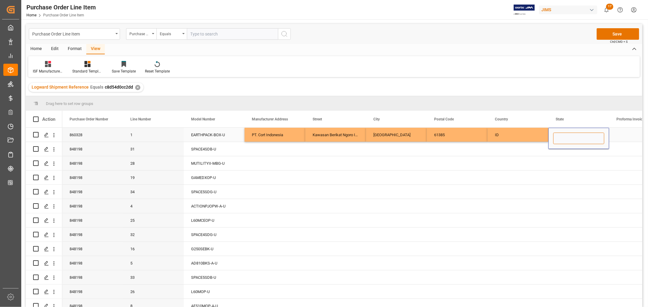
type input "Jawa Timur"
click at [269, 131] on div "PT. Cort Indonesia" at bounding box center [275, 135] width 61 height 14
drag, startPoint x: 310, startPoint y: 132, endPoint x: 573, endPoint y: 132, distance: 262.2
click at [573, 132] on div "860328 1 EARTHPACK-BOX-U PT. Cort Indonesia Kawasan Berikat Ngoro Industri Pers…" at bounding box center [487, 135] width 851 height 14
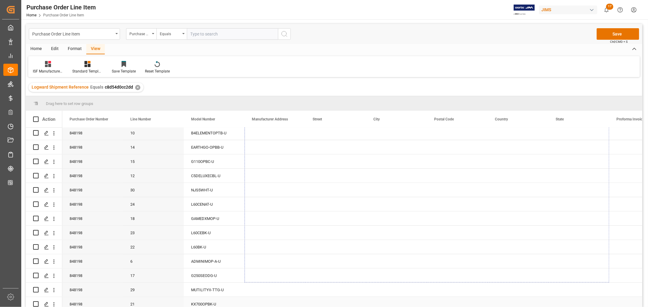
scroll to position [320, 0]
drag, startPoint x: 608, startPoint y: 141, endPoint x: 587, endPoint y: 208, distance: 70.2
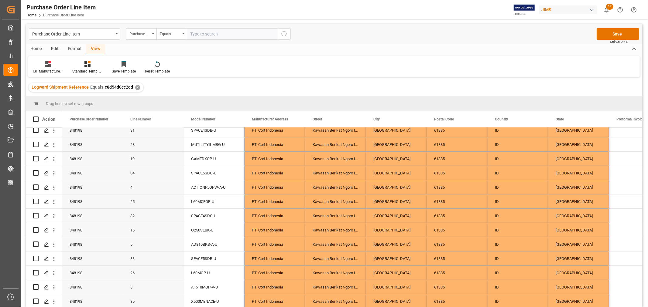
scroll to position [0, 0]
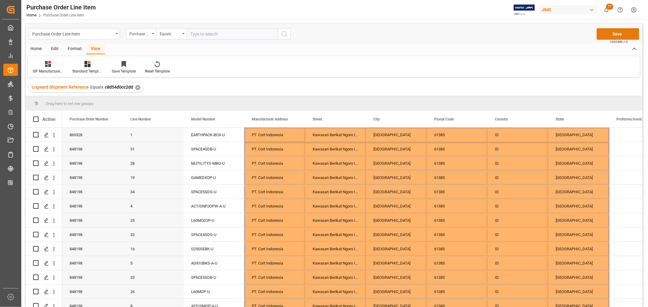
click at [617, 34] on button "Save" at bounding box center [618, 34] width 43 height 12
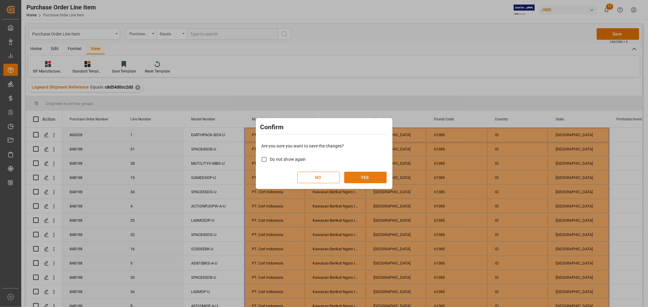
click at [357, 176] on button "YES" at bounding box center [365, 178] width 43 height 12
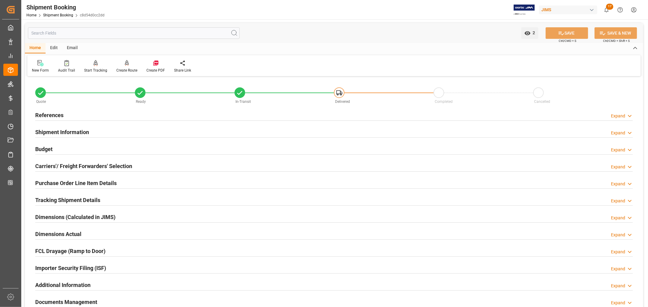
drag, startPoint x: 126, startPoint y: 266, endPoint x: 197, endPoint y: 228, distance: 80.6
click at [126, 266] on div "Importer Security Filing (ISF) Expand" at bounding box center [334, 268] width 598 height 12
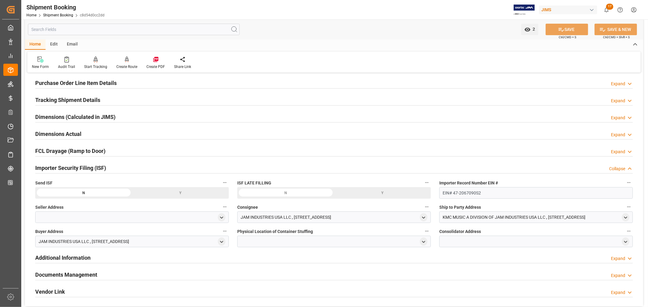
scroll to position [101, 0]
click at [221, 216] on icon "open menu" at bounding box center [221, 216] width 5 height 5
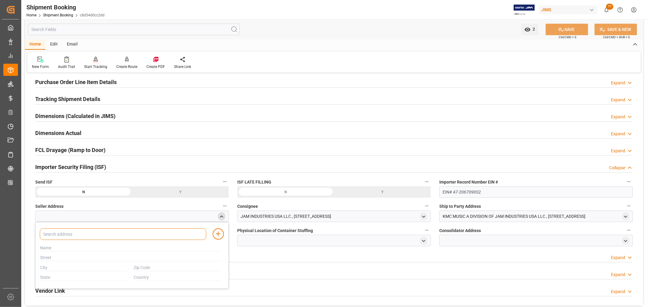
click at [104, 237] on input at bounding box center [123, 235] width 166 height 12
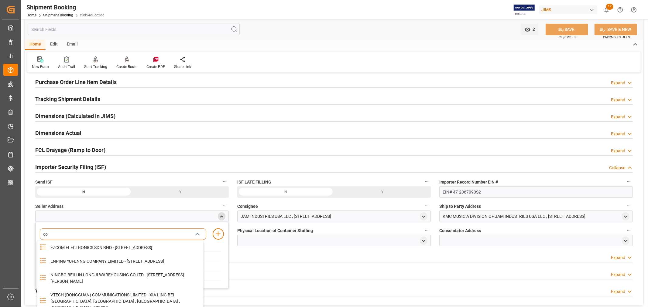
type input "cor"
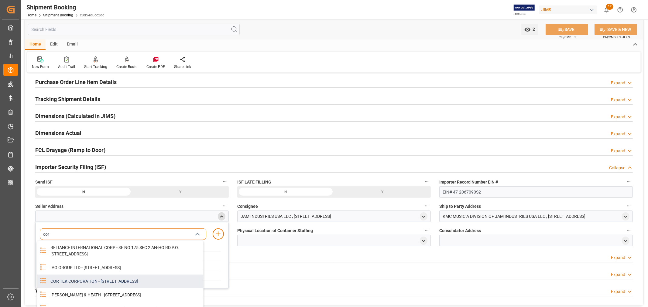
click at [117, 289] on div "COR TEK CORPORATION - [STREET_ADDRESS]" at bounding box center [125, 282] width 156 height 14
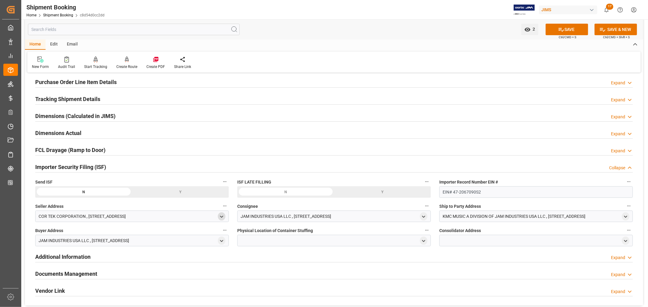
click at [223, 217] on icon "open menu" at bounding box center [221, 216] width 5 height 5
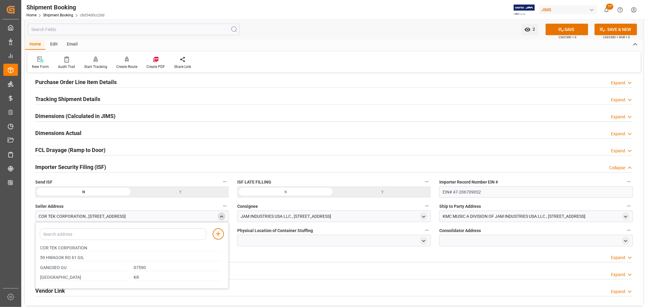
click at [223, 217] on polyline "close menu" at bounding box center [221, 216] width 3 height 1
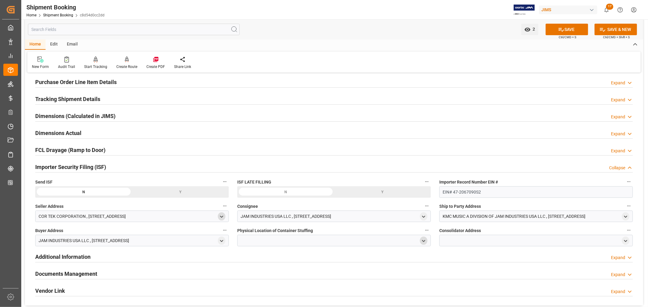
click at [423, 242] on icon "open menu" at bounding box center [423, 241] width 5 height 5
click at [275, 260] on input at bounding box center [325, 259] width 166 height 12
type input "pt"
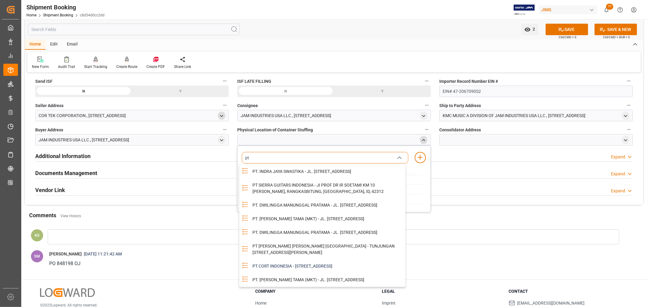
scroll to position [202, 0]
click at [275, 259] on div "PT CORT INDONESIA - KAWASAN BERIKAT NGORO INDUSTRI PERSADA BLOK G 5 6, MOJOKERT…" at bounding box center [327, 266] width 156 height 14
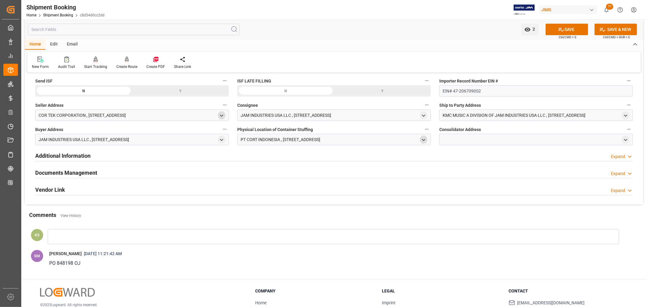
click at [423, 139] on icon "open menu" at bounding box center [423, 140] width 5 height 5
click at [425, 140] on icon "close menu" at bounding box center [423, 140] width 5 height 5
click at [624, 139] on icon "open menu" at bounding box center [625, 140] width 5 height 5
click at [468, 160] on input at bounding box center [527, 158] width 166 height 12
type input "pt"
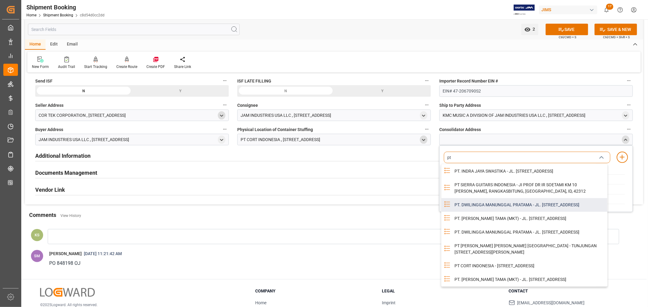
scroll to position [58, 0]
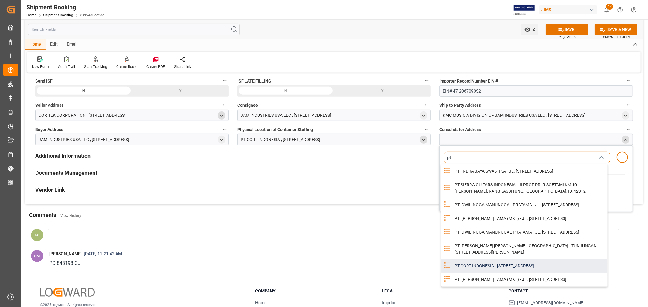
click at [482, 259] on div "PT CORT INDONESIA - KAWASAN BERIKAT NGORO INDUSTRI PERSADA BLOK G 5 6, MOJOKERT…" at bounding box center [529, 266] width 156 height 14
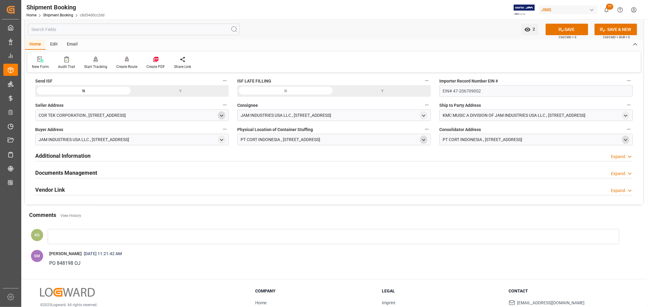
click at [423, 139] on polyline "open menu" at bounding box center [423, 139] width 3 height 1
click at [423, 139] on icon "close menu" at bounding box center [423, 140] width 5 height 5
click at [626, 141] on icon "open menu" at bounding box center [625, 140] width 5 height 5
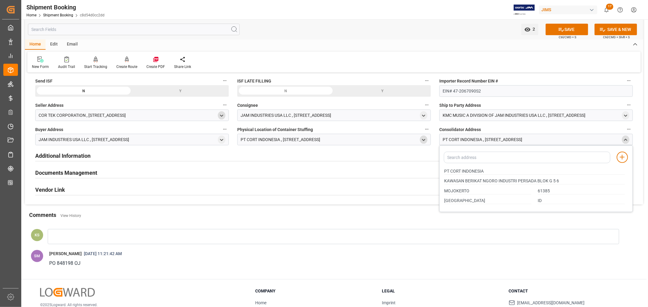
click at [626, 141] on icon "close menu" at bounding box center [625, 140] width 5 height 5
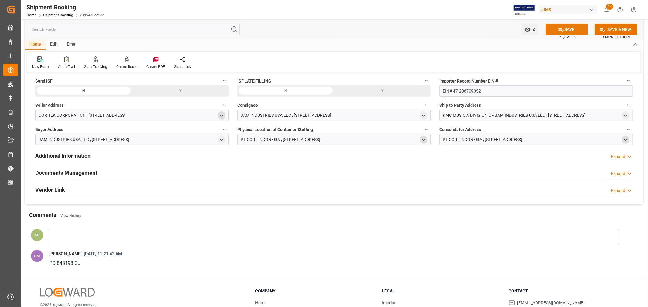
click at [568, 28] on button "SAVE" at bounding box center [567, 30] width 43 height 12
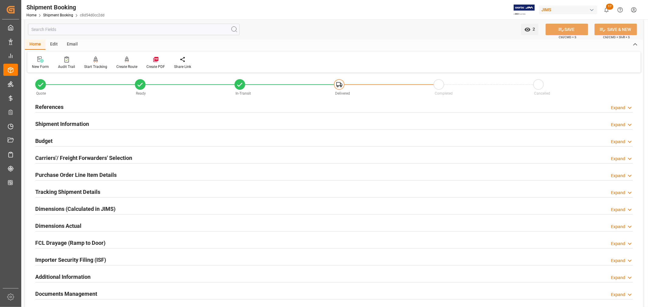
scroll to position [2, 0]
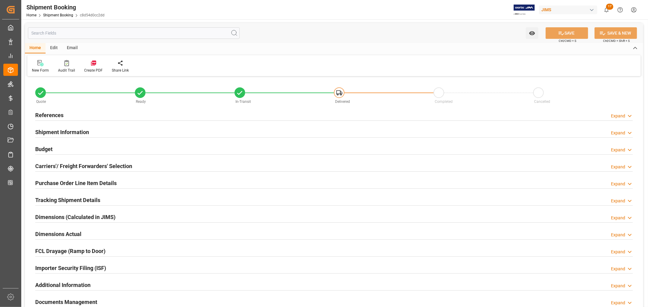
type input "35"
click at [70, 184] on h2 "Purchase Order Line Item Details" at bounding box center [75, 183] width 81 height 8
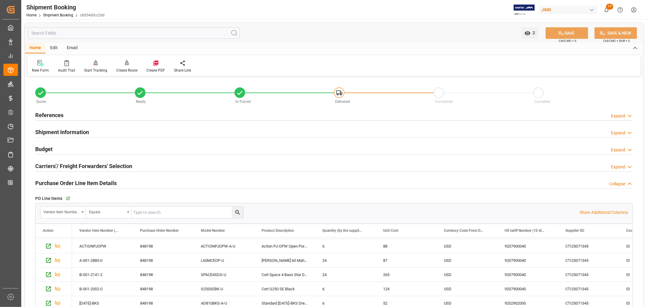
click at [55, 115] on h2 "References" at bounding box center [49, 115] width 28 height 8
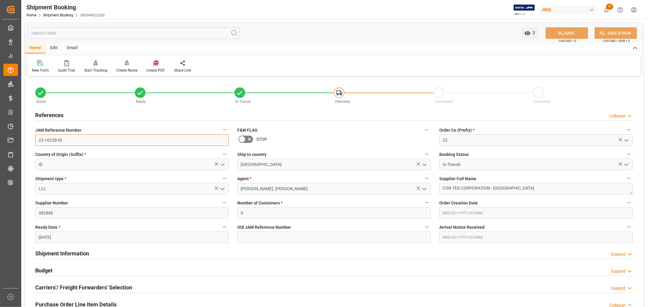
drag, startPoint x: 62, startPoint y: 140, endPoint x: 33, endPoint y: 140, distance: 29.2
click at [33, 140] on div "JAM Reference Number 22-10228-ID" at bounding box center [132, 136] width 202 height 24
click at [47, 116] on h2 "References" at bounding box center [49, 115] width 28 height 8
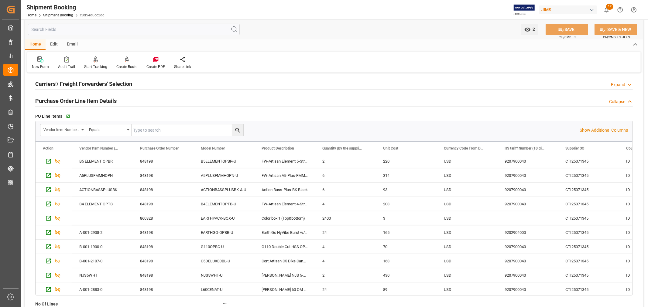
scroll to position [101, 0]
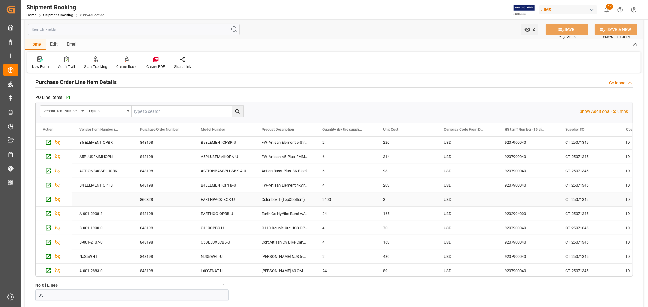
click at [214, 198] on div "EARTHPACK-BOX-U" at bounding box center [224, 200] width 61 height 14
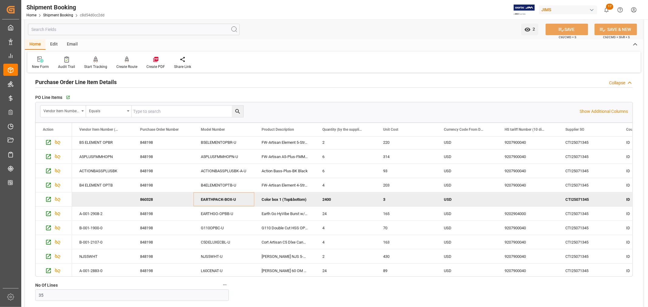
click at [113, 84] on h2 "Purchase Order Line Item Details" at bounding box center [75, 82] width 81 height 8
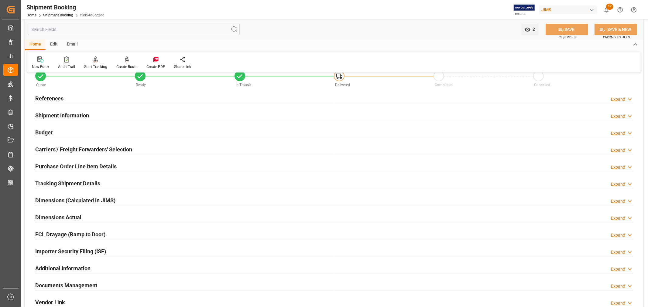
scroll to position [0, 0]
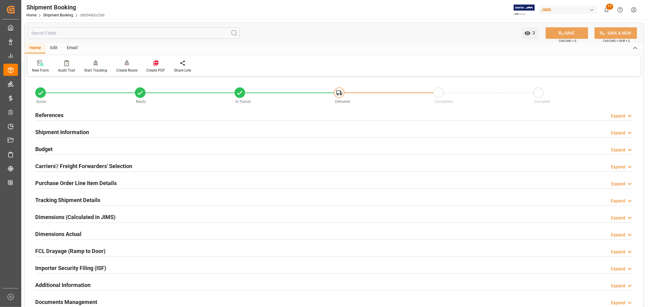
click at [50, 114] on h2 "References" at bounding box center [49, 115] width 28 height 8
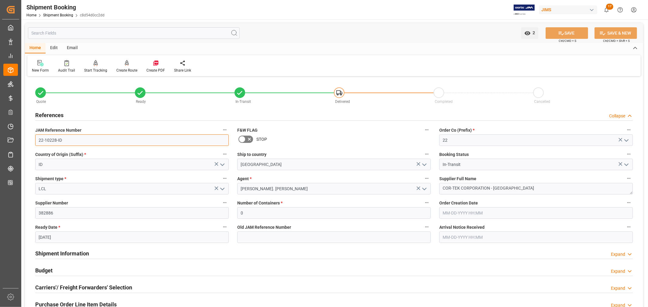
drag, startPoint x: 62, startPoint y: 141, endPoint x: 39, endPoint y: 142, distance: 22.2
click at [39, 142] on input "22-10228-ID" at bounding box center [132, 141] width 194 height 12
drag, startPoint x: 513, startPoint y: 188, endPoint x: 438, endPoint y: 188, distance: 74.4
click at [438, 188] on div "Supplier Full Name COR-TEK CORPORATION - Indonesia" at bounding box center [536, 185] width 202 height 24
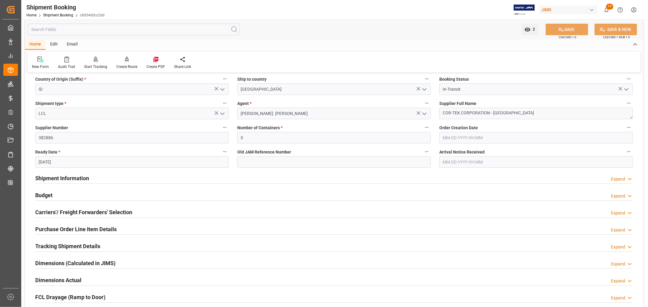
scroll to position [135, 0]
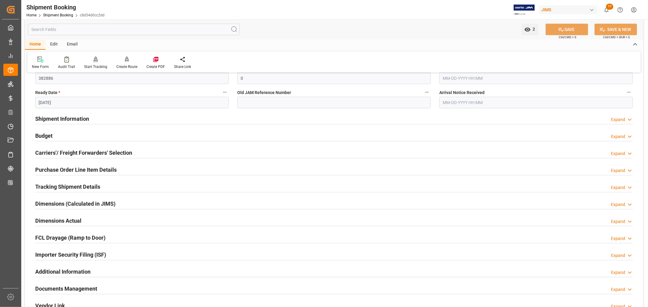
click at [141, 121] on div "Shipment Information Expand" at bounding box center [334, 119] width 598 height 12
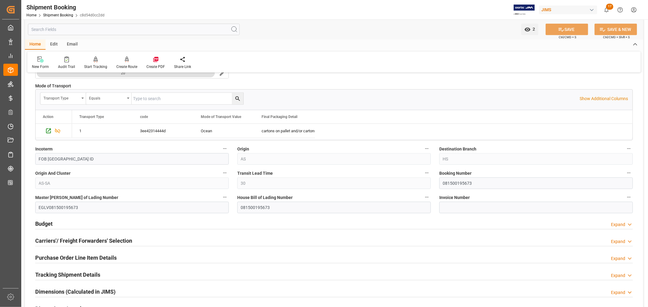
scroll to position [304, 0]
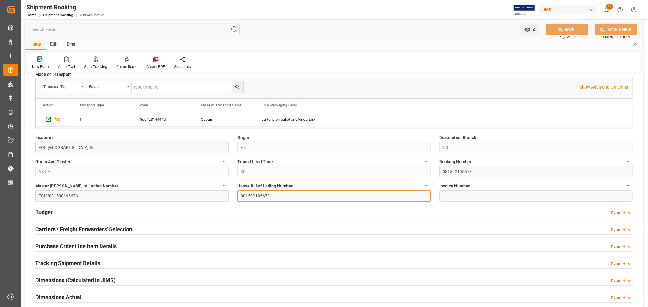
click at [249, 196] on input "081500195673" at bounding box center [334, 196] width 194 height 12
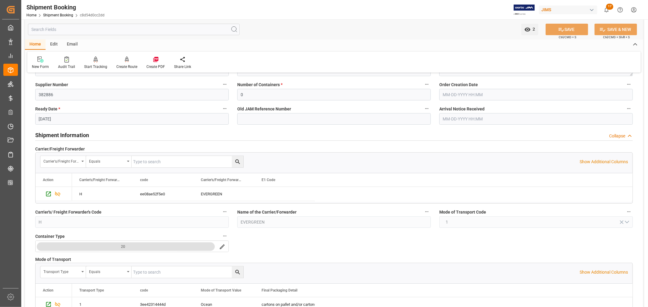
scroll to position [101, 0]
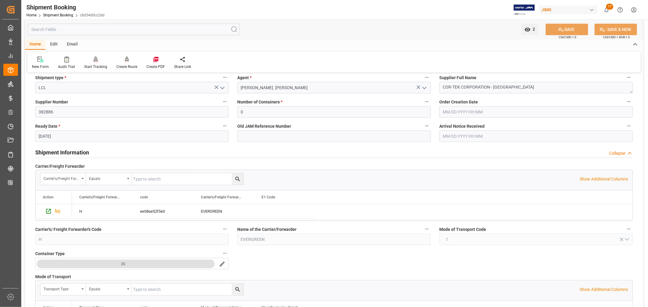
click at [80, 153] on h2 "Shipment Information" at bounding box center [62, 153] width 54 height 8
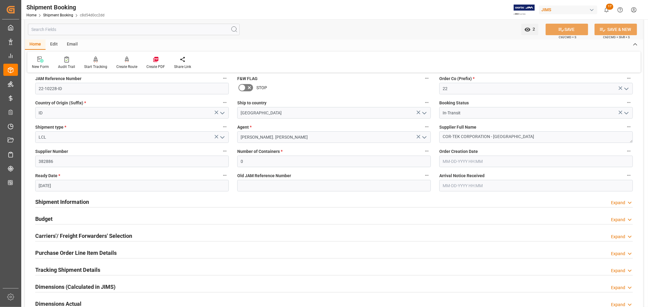
scroll to position [34, 0]
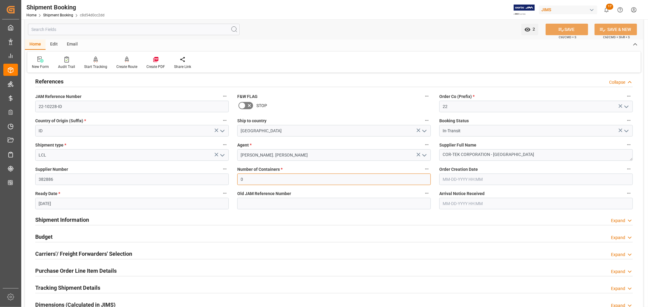
drag, startPoint x: 245, startPoint y: 178, endPoint x: 225, endPoint y: 177, distance: 20.1
click at [225, 177] on div "Quote Ready In-Transit Delivered Completed Cancelled References Collapse JAM Re…" at bounding box center [334, 233] width 618 height 378
type input "1"
click at [222, 153] on icon "open menu" at bounding box center [222, 155] width 7 height 7
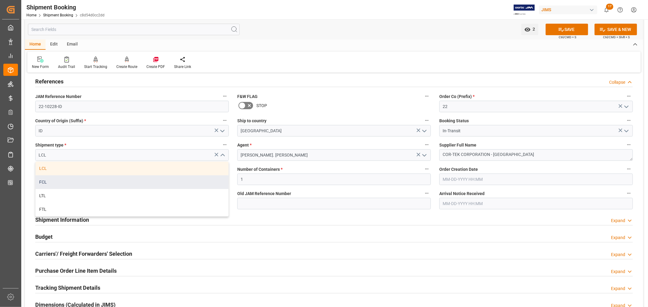
click at [118, 177] on div "FCL" at bounding box center [132, 183] width 193 height 14
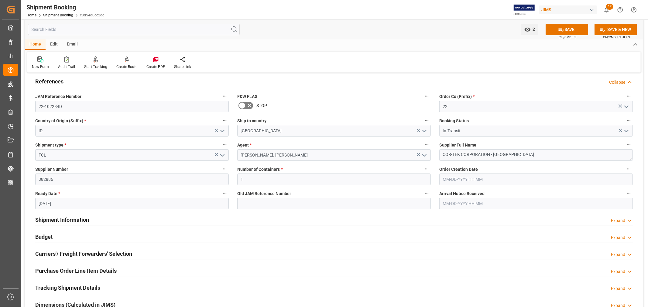
type input "FCL"
click at [566, 30] on button "SAVE" at bounding box center [567, 30] width 43 height 12
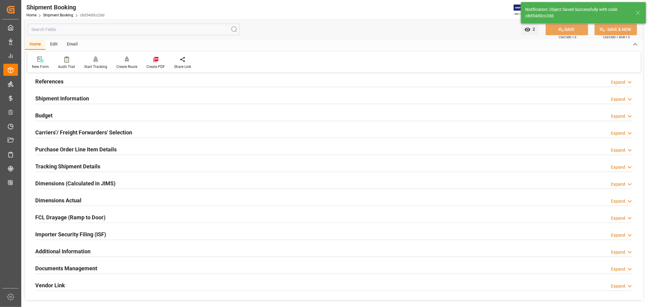
click at [115, 134] on h2 "Carriers'/ Freight Forwarders' Selection" at bounding box center [83, 133] width 97 height 8
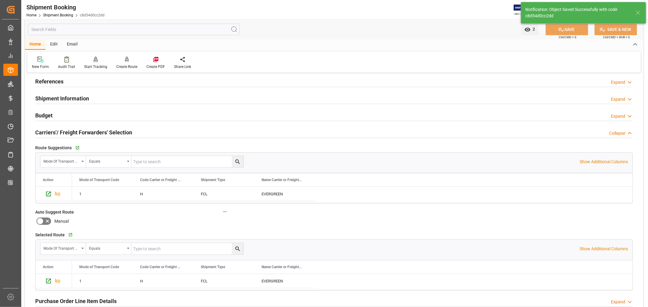
click at [115, 134] on h2 "Carriers'/ Freight Forwarders' Selection" at bounding box center [83, 133] width 97 height 8
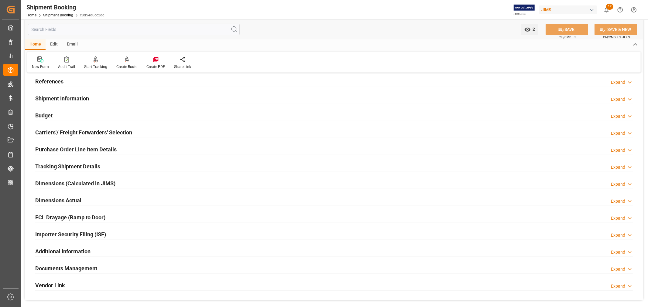
drag, startPoint x: 56, startPoint y: 78, endPoint x: 75, endPoint y: 87, distance: 20.7
click at [56, 78] on h2 "References" at bounding box center [49, 81] width 28 height 8
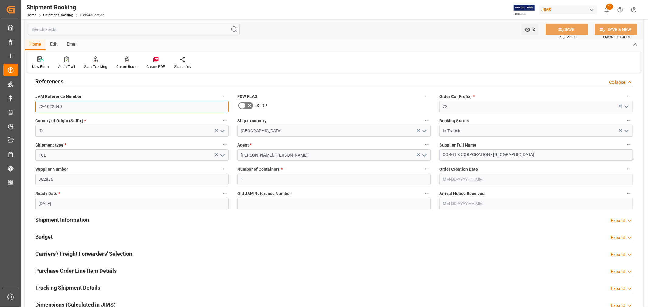
drag, startPoint x: 62, startPoint y: 105, endPoint x: 36, endPoint y: 107, distance: 26.2
click at [36, 107] on input "22-10228-ID" at bounding box center [132, 107] width 194 height 12
drag, startPoint x: 148, startPoint y: 221, endPoint x: 166, endPoint y: 214, distance: 19.9
click at [148, 220] on div "Shipment Information Expand" at bounding box center [334, 220] width 598 height 12
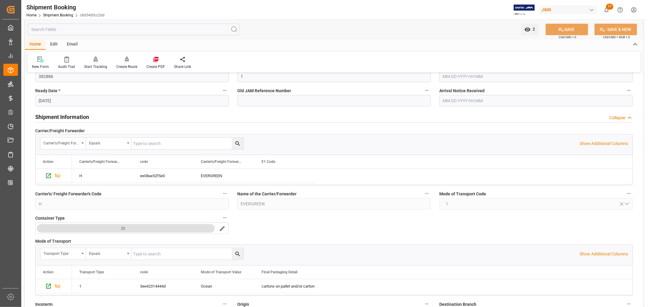
scroll to position [202, 0]
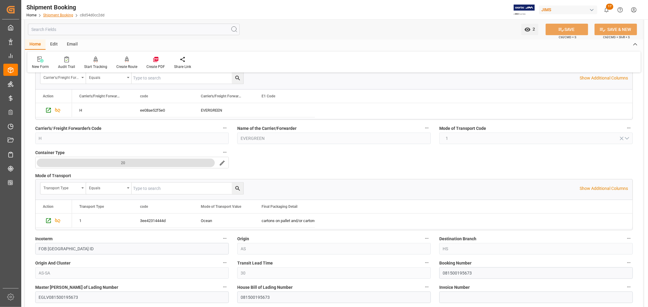
click at [57, 14] on link "Shipment Booking" at bounding box center [58, 15] width 30 height 4
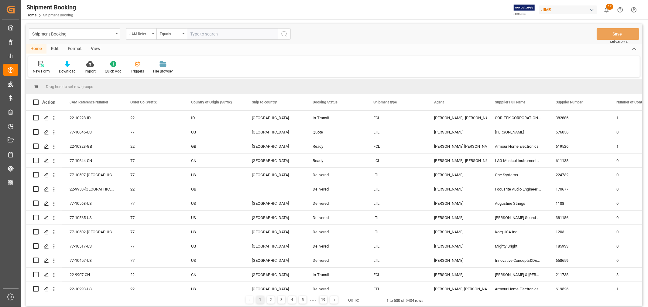
click at [153, 33] on icon "open menu" at bounding box center [153, 33] width 2 height 1
type input "book"
click at [140, 74] on div "Booking Number" at bounding box center [171, 74] width 91 height 13
click at [190, 33] on input "text" at bounding box center [232, 34] width 91 height 12
paste input "156500424163"
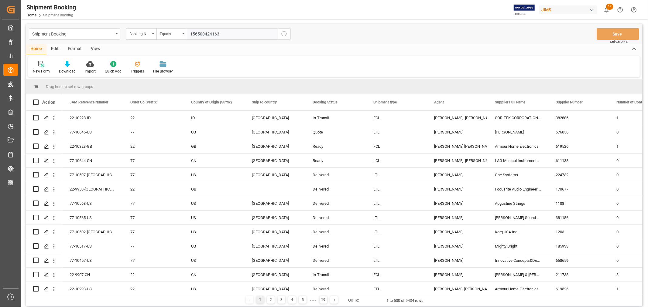
type input "156500424163"
click at [284, 32] on icon "search button" at bounding box center [284, 33] width 7 height 7
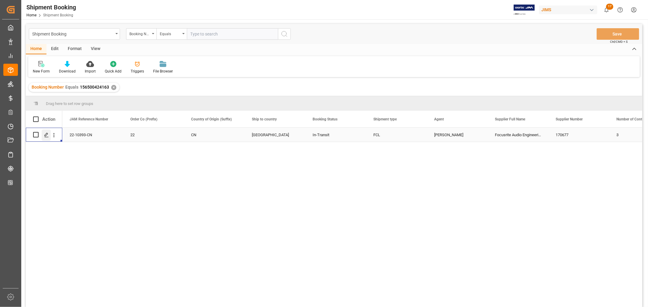
click at [47, 134] on polygon "Press SPACE to select this row." at bounding box center [46, 134] width 3 height 3
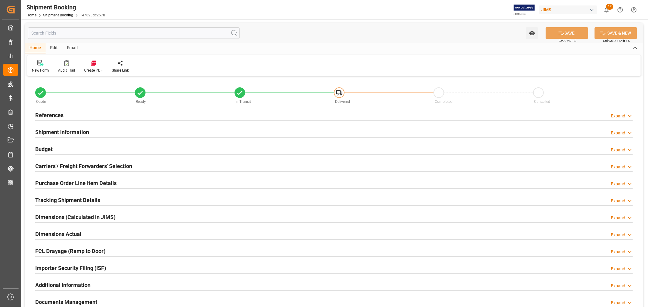
type input "[DATE]"
click at [54, 114] on h2 "References" at bounding box center [49, 115] width 28 height 8
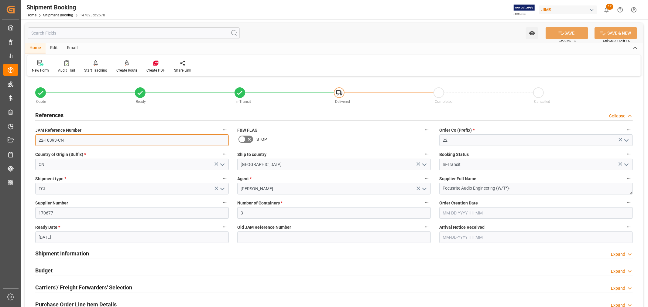
drag, startPoint x: 63, startPoint y: 140, endPoint x: 35, endPoint y: 140, distance: 28.6
click at [35, 140] on div "JAM Reference Number 22-10393-CN" at bounding box center [132, 136] width 202 height 24
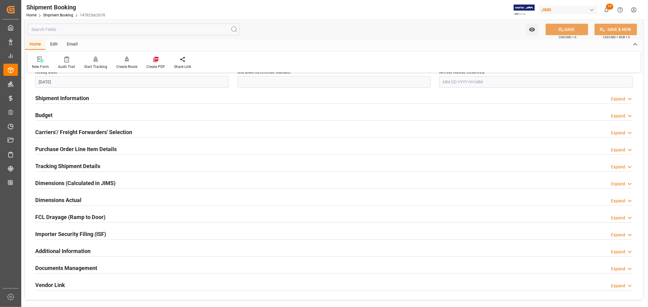
scroll to position [169, 0]
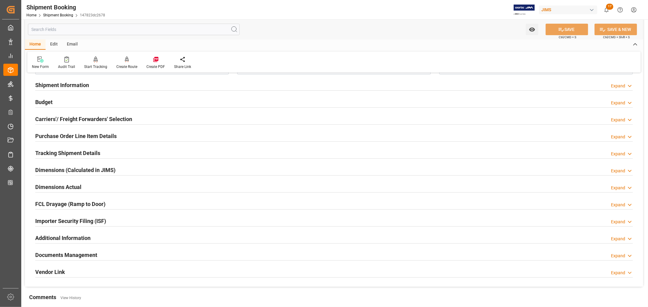
click at [114, 217] on div "Importer Security Filing (ISF) Expand" at bounding box center [334, 221] width 598 height 12
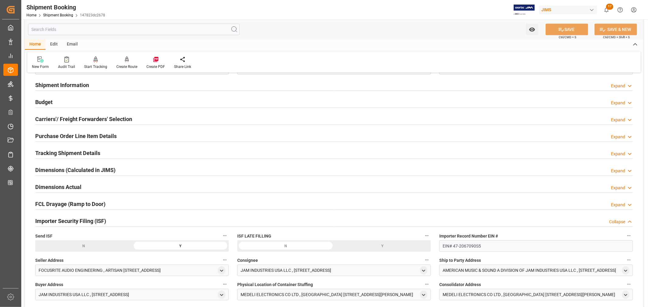
click at [114, 217] on div "Importer Security Filing (ISF) Collapse" at bounding box center [334, 221] width 598 height 12
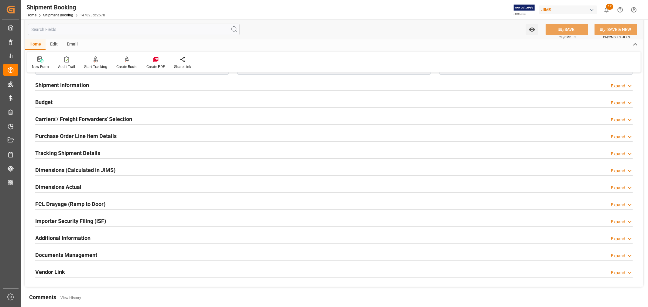
click at [116, 135] on div "Purchase Order Line Item Details Expand" at bounding box center [334, 136] width 598 height 12
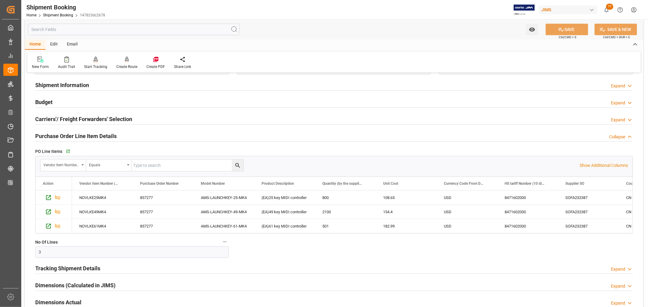
click at [116, 135] on div "Purchase Order Line Item Details Collapse" at bounding box center [334, 136] width 598 height 12
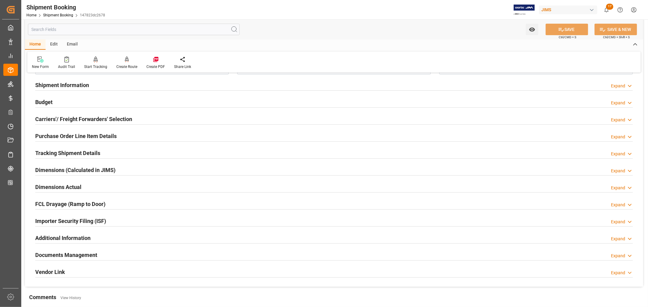
click at [94, 254] on h2 "Documents Management" at bounding box center [66, 255] width 62 height 8
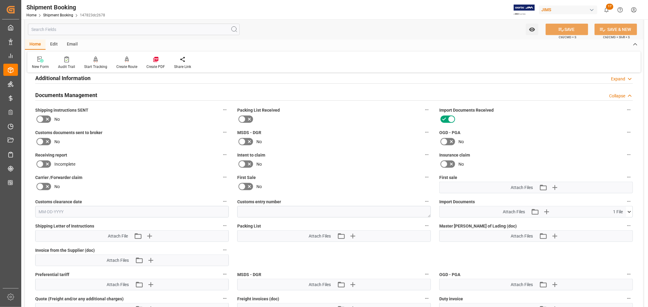
scroll to position [371, 0]
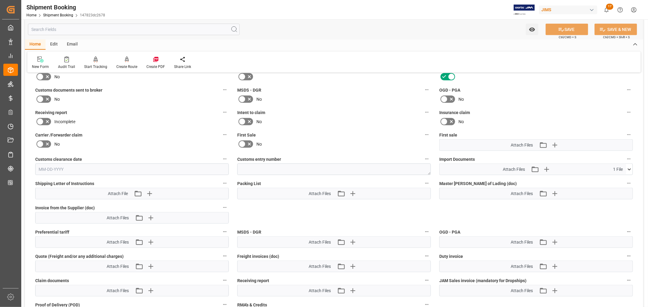
click at [630, 169] on icon at bounding box center [629, 170] width 3 height 2
click at [616, 180] on icon at bounding box center [613, 181] width 6 height 6
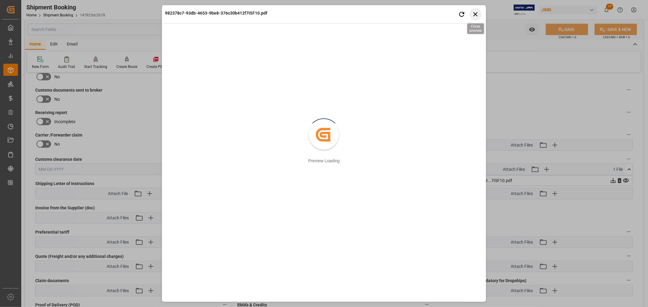
click at [473, 14] on icon "button" at bounding box center [475, 14] width 8 height 8
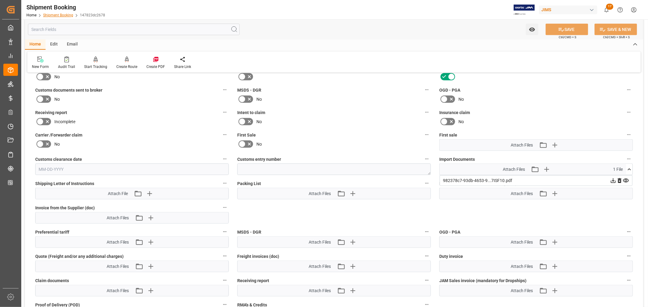
click at [58, 15] on link "Shipment Booking" at bounding box center [58, 15] width 30 height 4
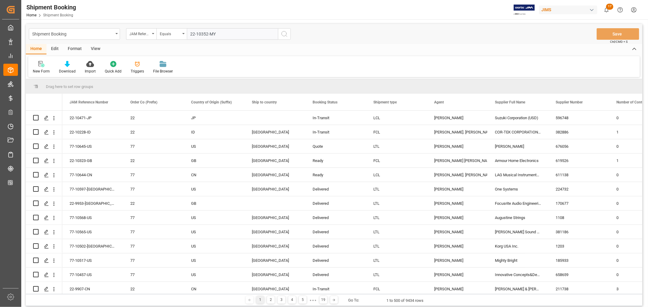
type input "22-10352-MY"
click at [285, 35] on icon "search button" at bounding box center [284, 33] width 7 height 7
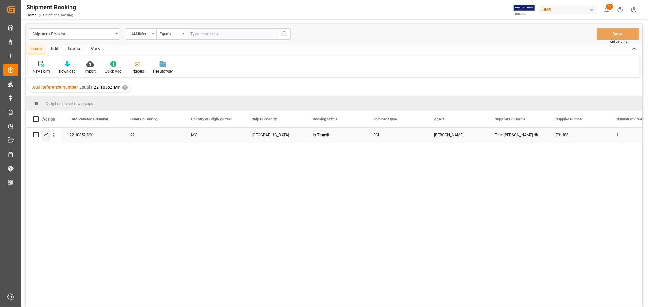
click at [45, 135] on icon "Press SPACE to select this row." at bounding box center [46, 135] width 5 height 5
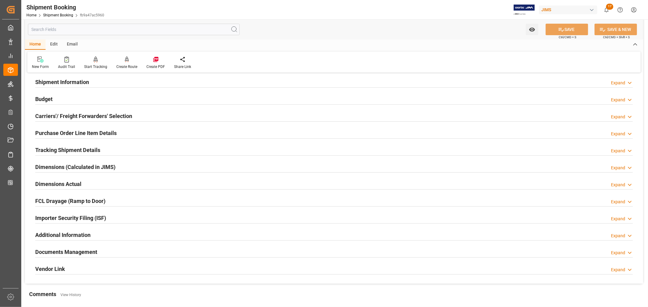
scroll to position [67, 0]
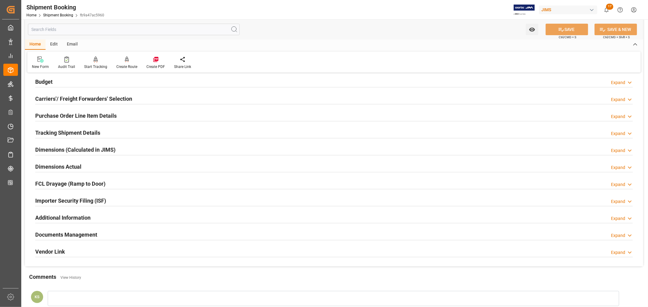
click at [98, 113] on h2 "Purchase Order Line Item Details" at bounding box center [75, 116] width 81 height 8
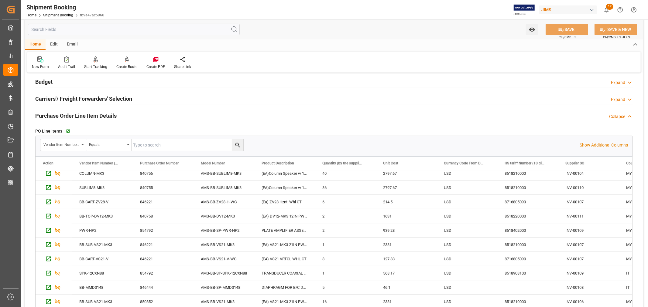
scroll to position [0, 0]
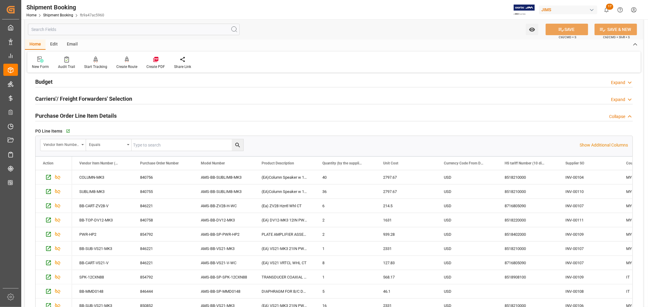
click at [102, 116] on h2 "Purchase Order Line Item Details" at bounding box center [75, 116] width 81 height 8
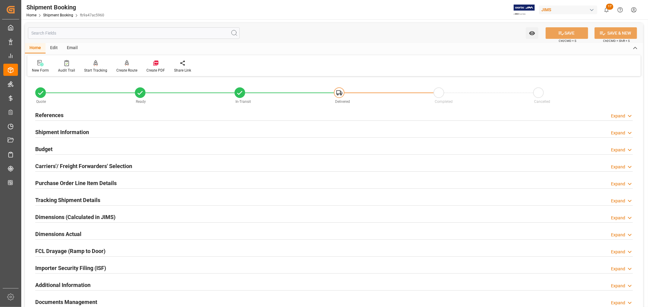
click at [55, 115] on h2 "References" at bounding box center [49, 115] width 28 height 8
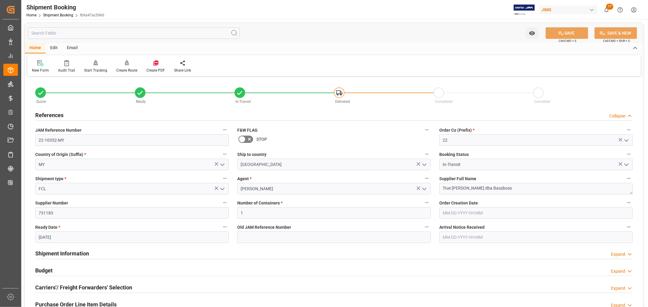
click at [55, 115] on h2 "References" at bounding box center [49, 115] width 28 height 8
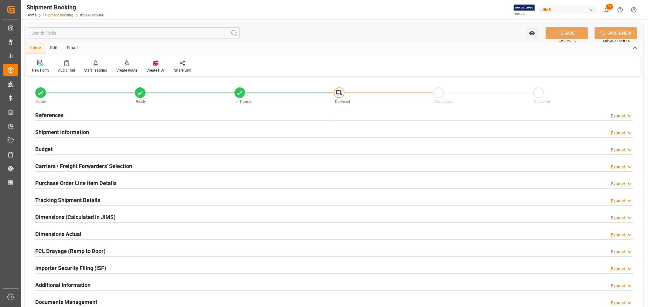
click at [59, 15] on link "Shipment Booking" at bounding box center [58, 15] width 30 height 4
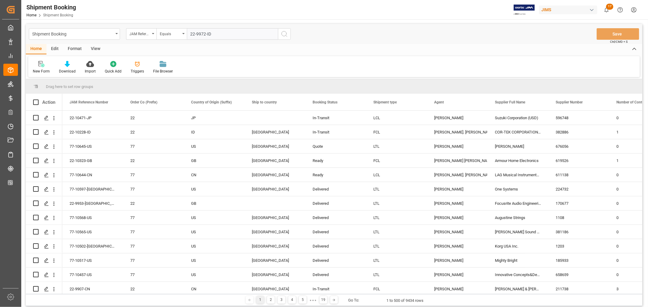
type input "22-9972-ID"
click at [284, 34] on icon "search button" at bounding box center [284, 33] width 7 height 7
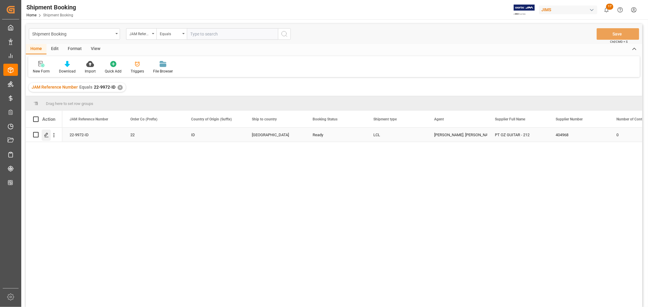
click at [47, 133] on icon "Press SPACE to select this row." at bounding box center [46, 135] width 5 height 5
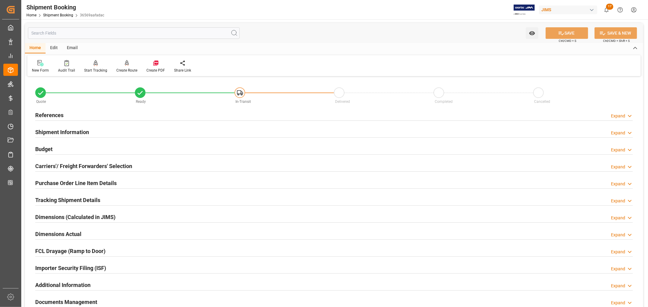
click at [64, 183] on h2 "Purchase Order Line Item Details" at bounding box center [75, 183] width 81 height 8
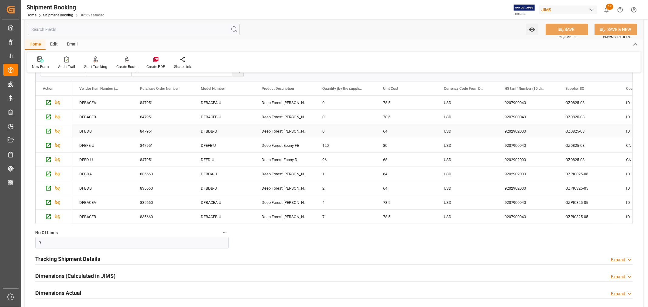
scroll to position [67, 0]
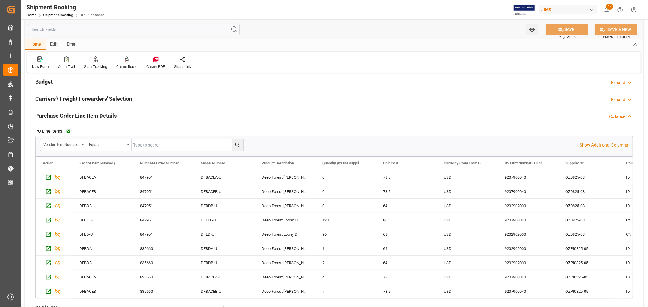
click at [90, 114] on h2 "Purchase Order Line Item Details" at bounding box center [75, 116] width 81 height 8
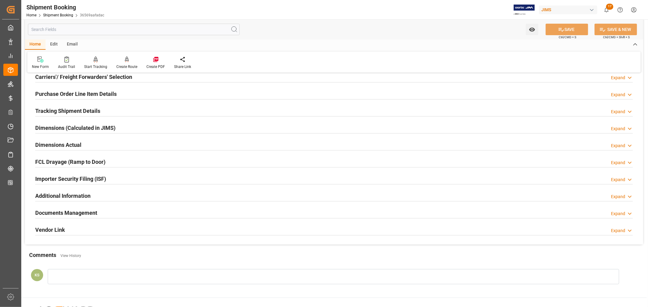
scroll to position [101, 0]
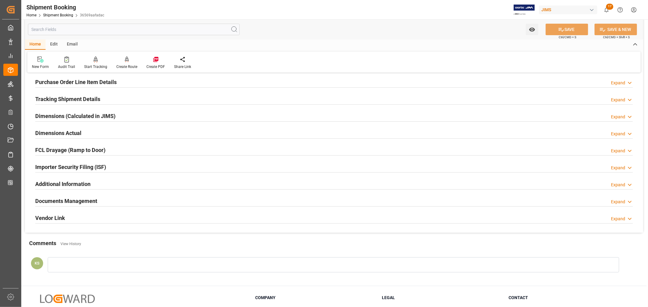
click at [137, 170] on div "Importer Security Filing (ISF) Expand" at bounding box center [334, 167] width 598 height 12
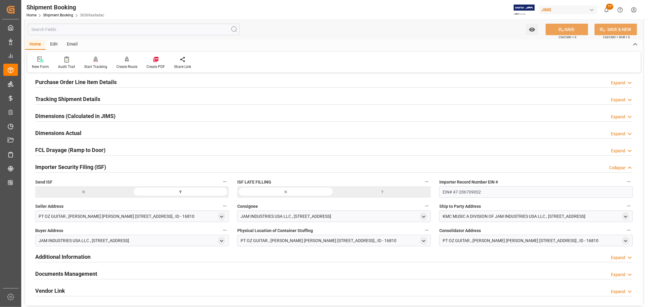
click at [137, 170] on div "Importer Security Filing (ISF) Collapse" at bounding box center [334, 167] width 598 height 12
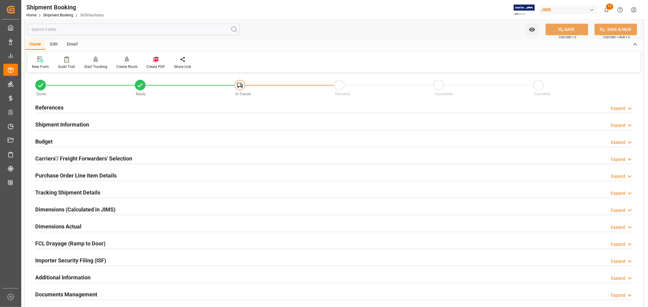
scroll to position [0, 0]
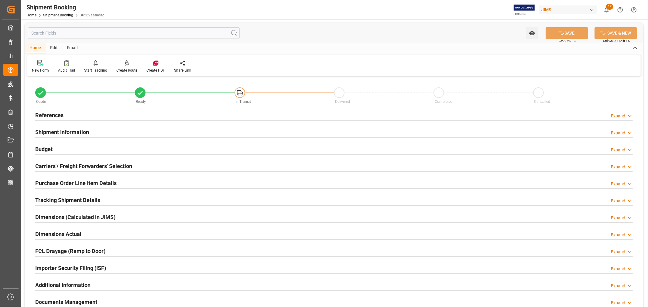
click at [57, 114] on h2 "References" at bounding box center [49, 115] width 28 height 8
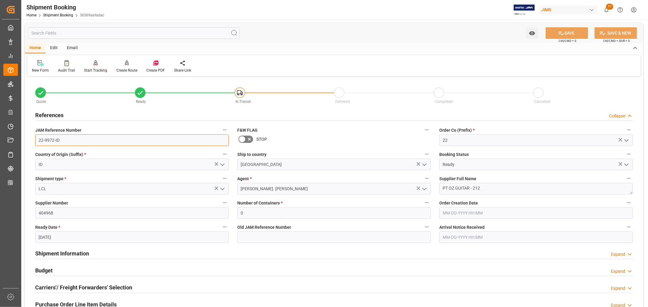
drag, startPoint x: 61, startPoint y: 140, endPoint x: 37, endPoint y: 141, distance: 23.4
click at [37, 141] on input "22-9972-ID" at bounding box center [132, 141] width 194 height 12
drag, startPoint x: 58, startPoint y: 113, endPoint x: 101, endPoint y: 125, distance: 43.9
click at [58, 113] on h2 "References" at bounding box center [49, 115] width 28 height 8
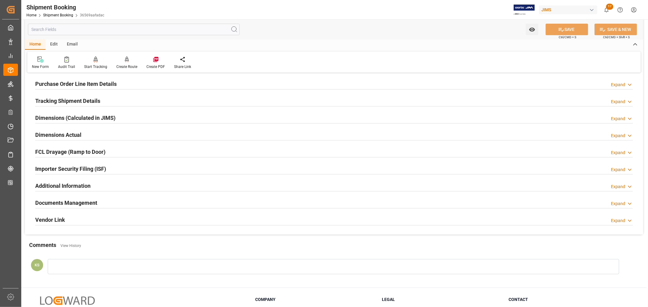
scroll to position [101, 0]
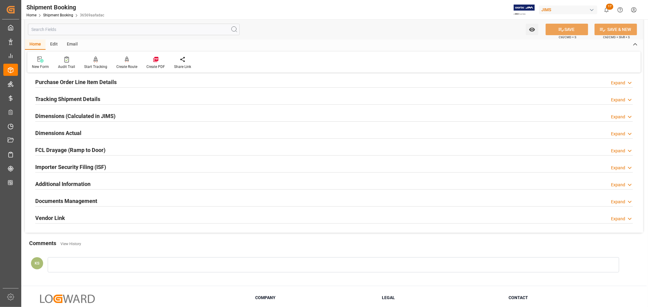
click at [197, 200] on div "Documents Management Expand" at bounding box center [334, 201] width 598 height 12
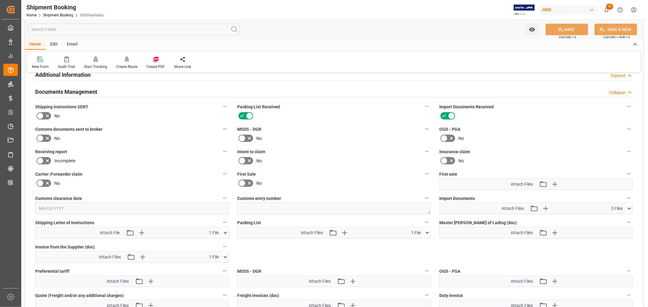
scroll to position [236, 0]
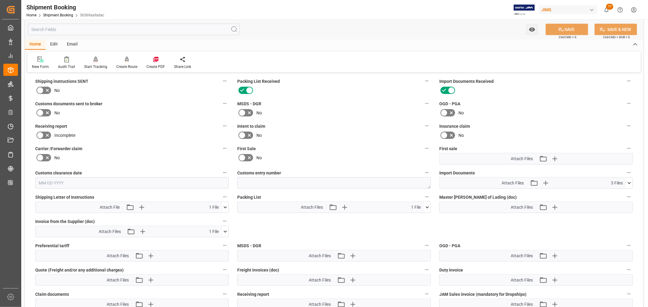
click at [628, 181] on icon at bounding box center [629, 183] width 6 height 6
click at [616, 205] on icon at bounding box center [613, 207] width 5 height 5
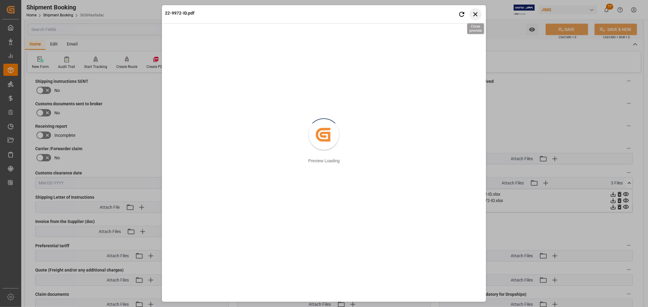
click at [474, 13] on icon "button" at bounding box center [475, 14] width 8 height 8
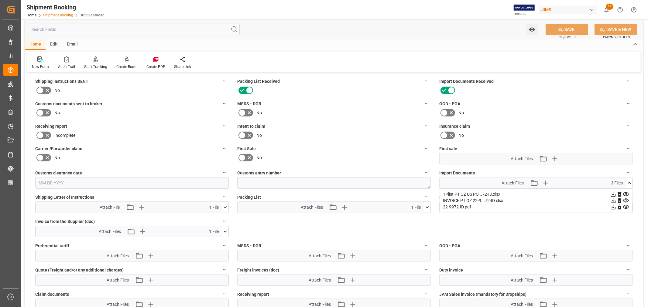
click at [64, 15] on link "Shipment Booking" at bounding box center [58, 15] width 30 height 4
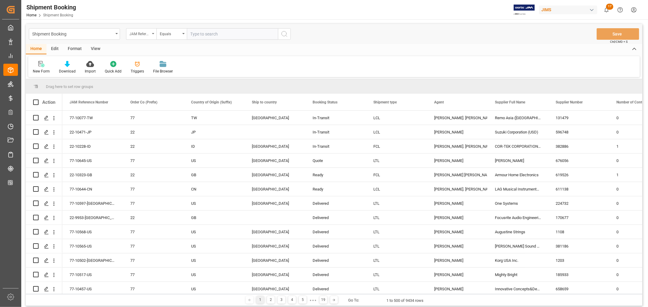
click at [153, 34] on icon "open menu" at bounding box center [153, 33] width 2 height 1
type input "book"
click at [150, 75] on div "Booking Number" at bounding box center [171, 74] width 91 height 13
click at [190, 35] on input "text" at bounding box center [232, 34] width 91 height 12
paste input "080500424950"
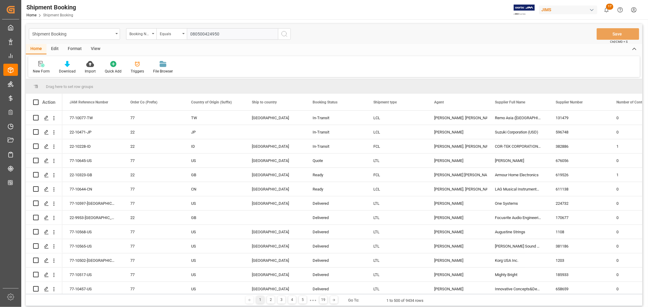
type input "080500424950"
click at [284, 32] on icon "search button" at bounding box center [284, 33] width 7 height 7
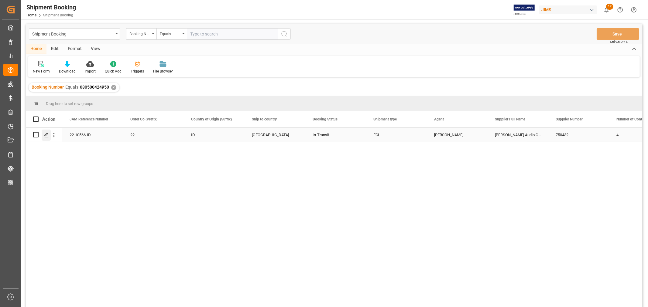
click at [47, 135] on icon "Press SPACE to select this row." at bounding box center [46, 135] width 5 height 5
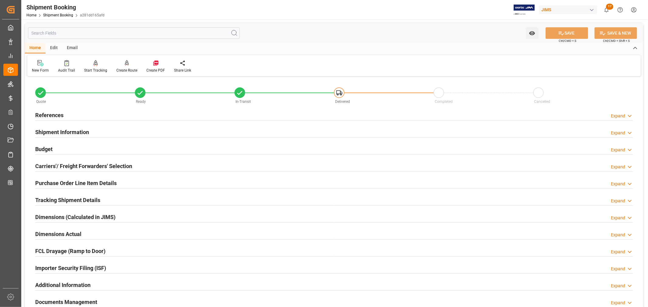
click at [53, 182] on h2 "Purchase Order Line Item Details" at bounding box center [75, 183] width 81 height 8
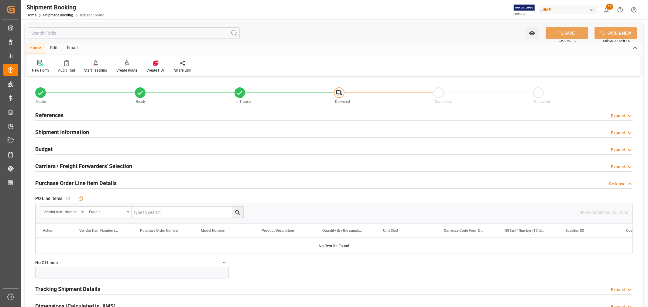
click at [54, 182] on h2 "Purchase Order Line Item Details" at bounding box center [75, 183] width 81 height 8
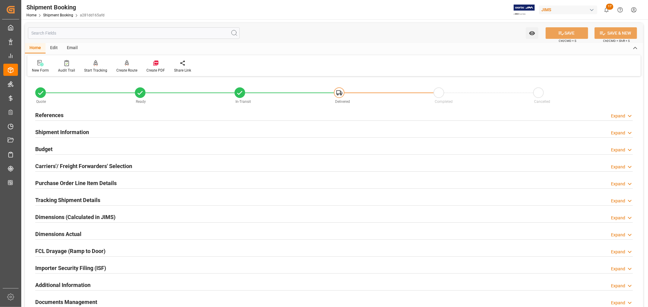
click at [60, 113] on h2 "References" at bounding box center [49, 115] width 28 height 8
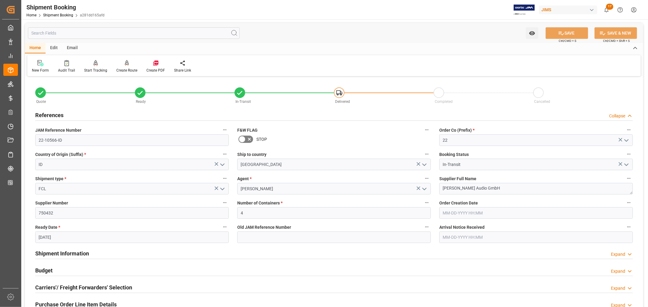
click at [60, 113] on h2 "References" at bounding box center [49, 115] width 28 height 8
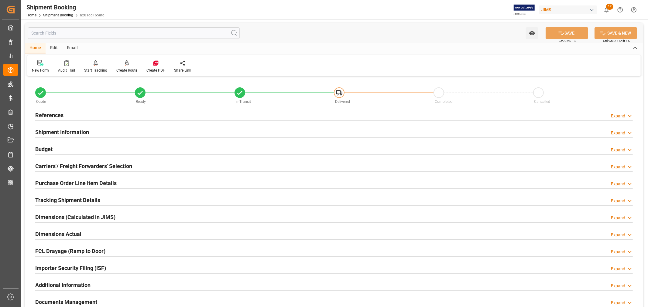
click at [59, 114] on h2 "References" at bounding box center [49, 115] width 28 height 8
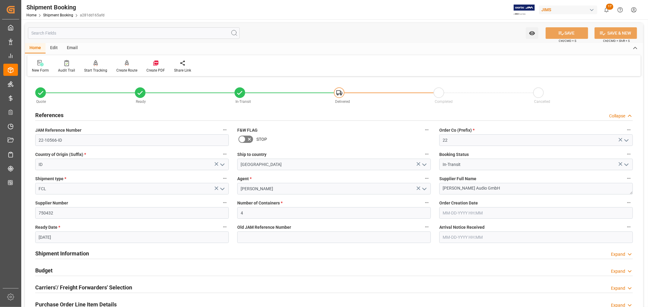
click at [59, 114] on h2 "References" at bounding box center [49, 115] width 28 height 8
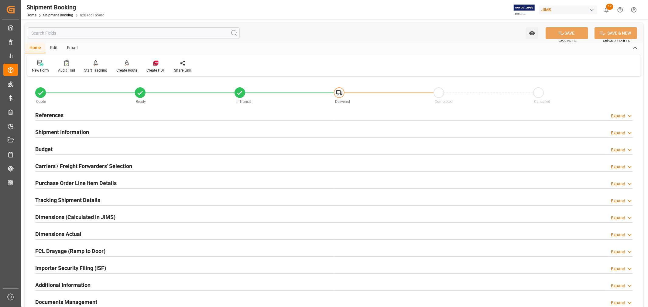
click at [75, 132] on h2 "Shipment Information" at bounding box center [62, 132] width 54 height 8
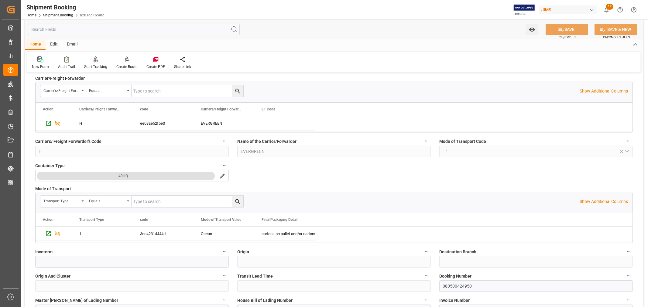
scroll to position [67, 0]
drag, startPoint x: 457, startPoint y: 286, endPoint x: 443, endPoint y: 285, distance: 14.6
click at [443, 285] on input "080500424950" at bounding box center [536, 287] width 194 height 12
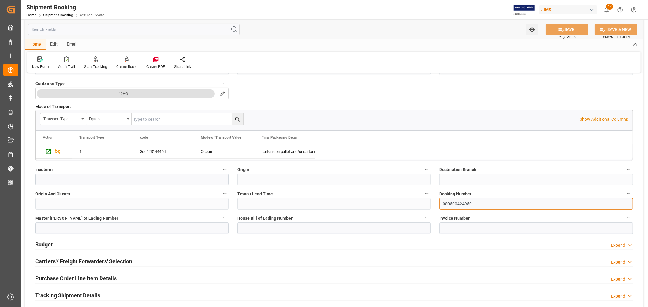
scroll to position [169, 0]
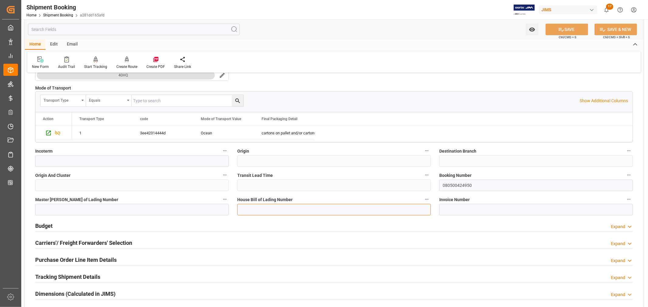
click at [246, 210] on input at bounding box center [334, 210] width 194 height 12
paste input "080500424950"
type input "080500424950"
click at [41, 208] on input at bounding box center [132, 210] width 194 height 12
type input "E"
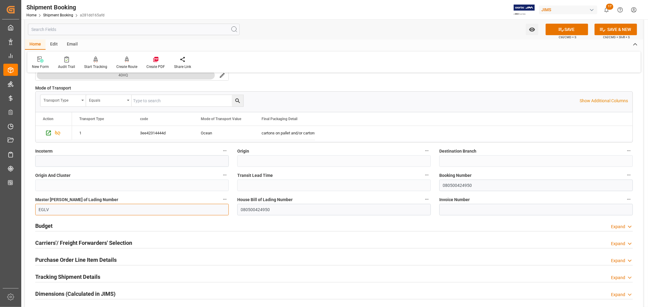
paste input "080500424950"
type input "EGLV080500424950"
click at [567, 32] on button "SAVE" at bounding box center [567, 30] width 43 height 12
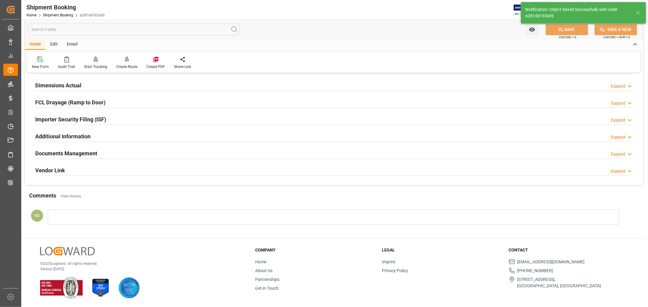
scroll to position [0, 0]
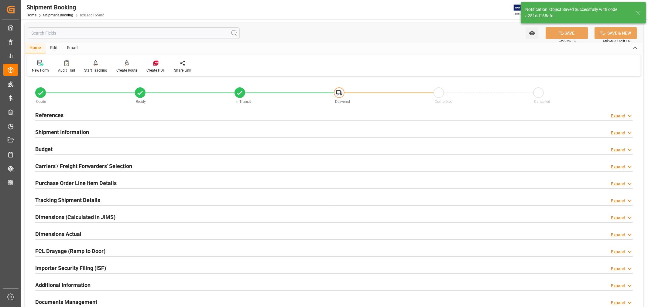
click at [120, 166] on h2 "Carriers'/ Freight Forwarders' Selection" at bounding box center [83, 166] width 97 height 8
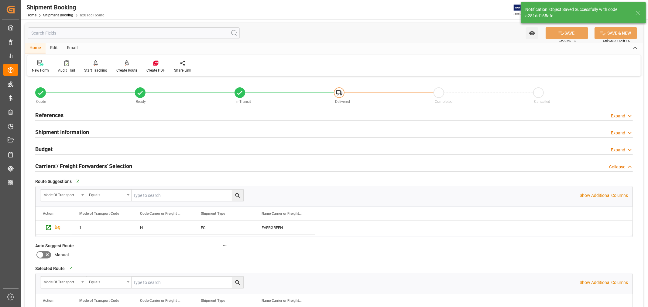
click at [120, 166] on h2 "Carriers'/ Freight Forwarders' Selection" at bounding box center [83, 166] width 97 height 8
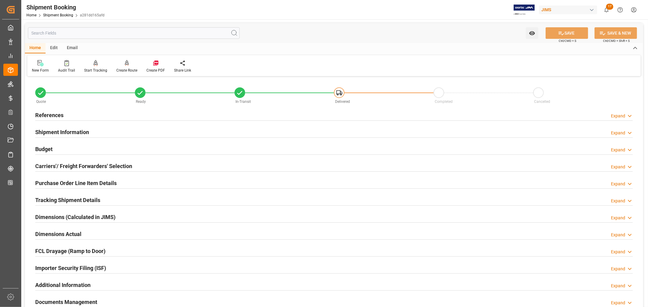
click at [47, 149] on h2 "Budget" at bounding box center [43, 149] width 17 height 8
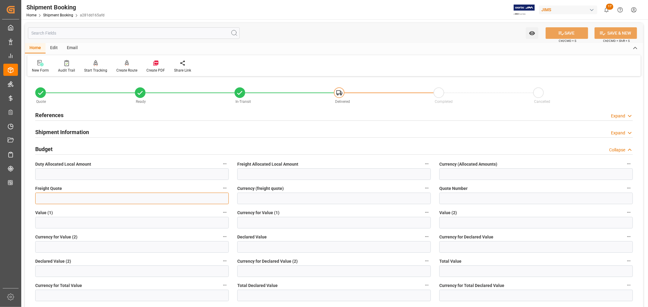
click at [43, 199] on input "text" at bounding box center [132, 199] width 194 height 12
type input "6000"
click at [274, 201] on input at bounding box center [334, 199] width 194 height 12
type input "USD"
click at [567, 33] on button "SAVE" at bounding box center [567, 33] width 43 height 12
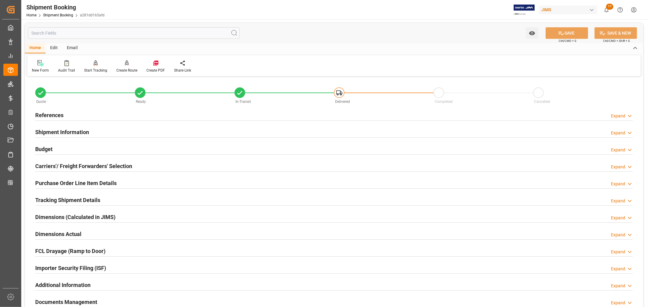
click at [50, 116] on h2 "References" at bounding box center [49, 115] width 28 height 8
